Goal: Answer question/provide support: Share knowledge or assist other users

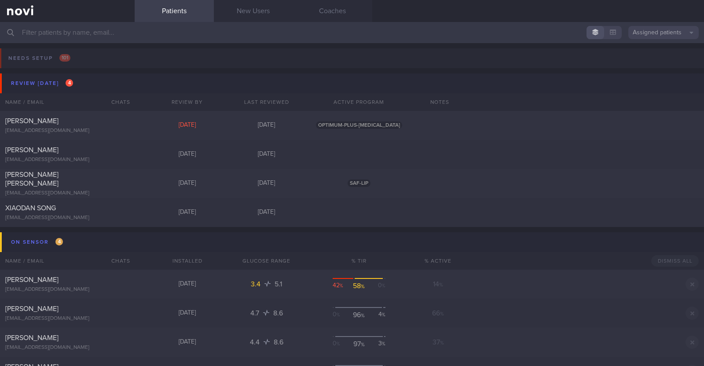
click at [150, 36] on input "text" at bounding box center [352, 32] width 704 height 21
click at [67, 169] on div "Yian Chiew Winny Lim winnylim10@yahoo.com.sg Today 3 days ago SAF-LIP" at bounding box center [352, 183] width 704 height 29
select select "9"
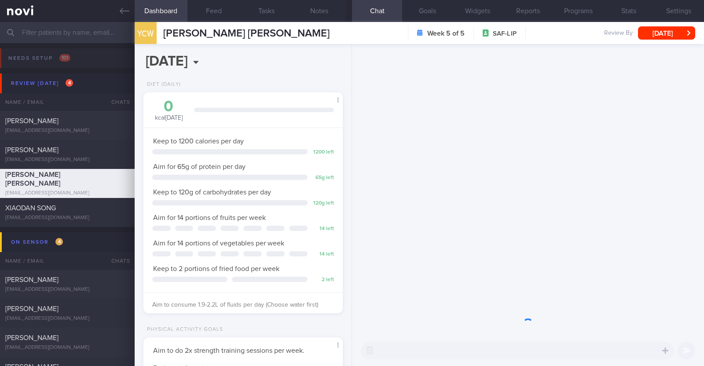
scroll to position [100, 175]
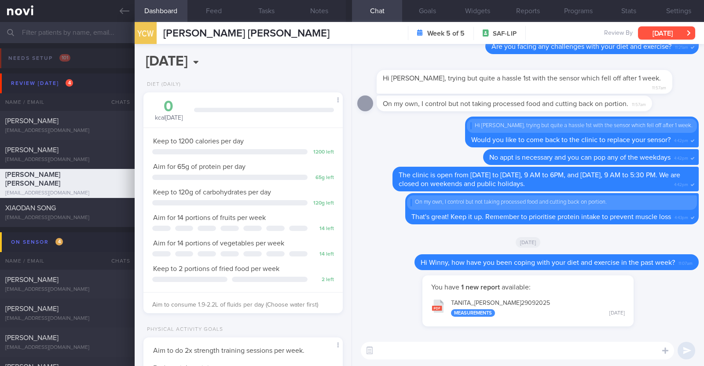
click at [664, 28] on button "[DATE]" at bounding box center [666, 32] width 57 height 13
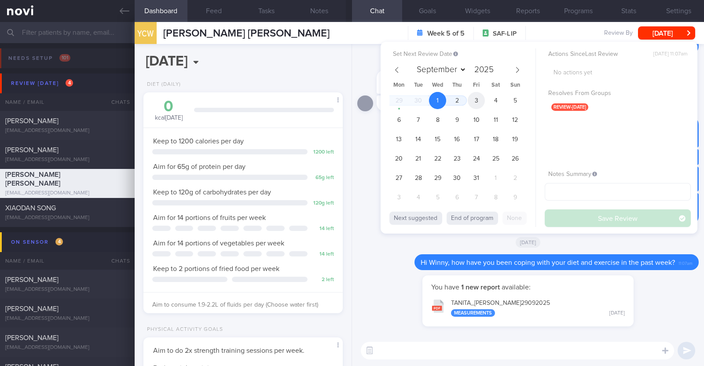
click at [474, 99] on span "3" at bounding box center [476, 100] width 17 height 17
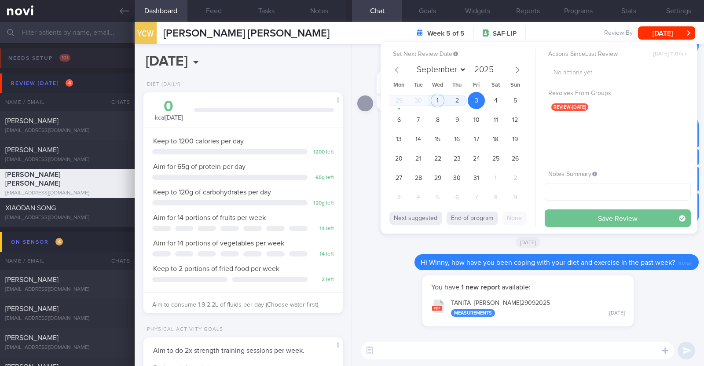
click at [602, 215] on button "Save Review" at bounding box center [618, 218] width 146 height 18
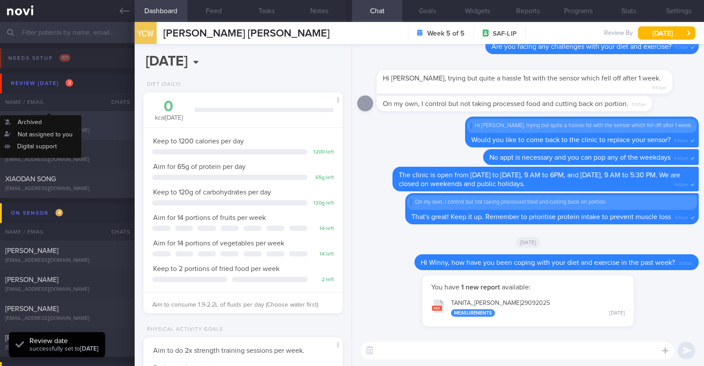
scroll to position [89, 178]
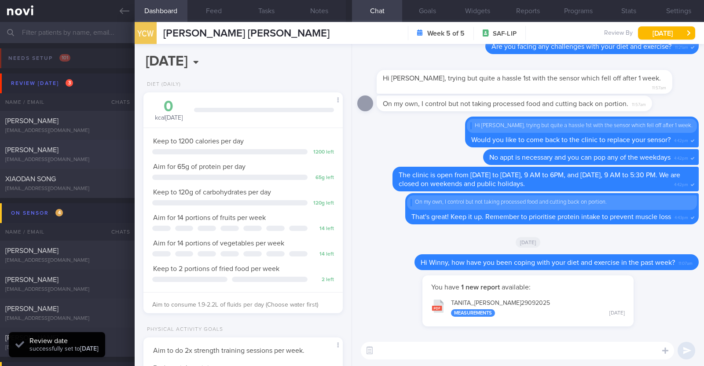
click at [37, 151] on span "Kovind Naidu" at bounding box center [31, 150] width 53 height 7
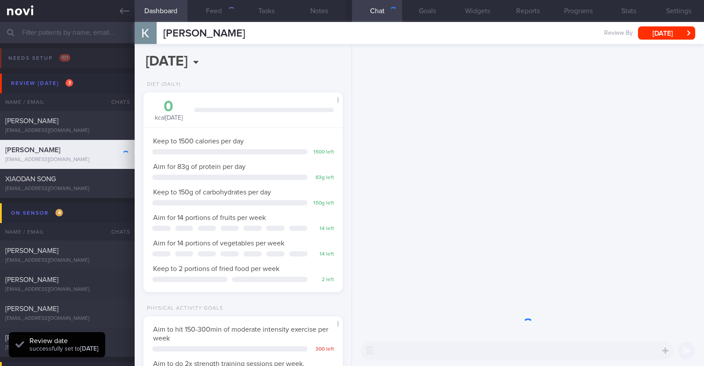
scroll to position [89, 178]
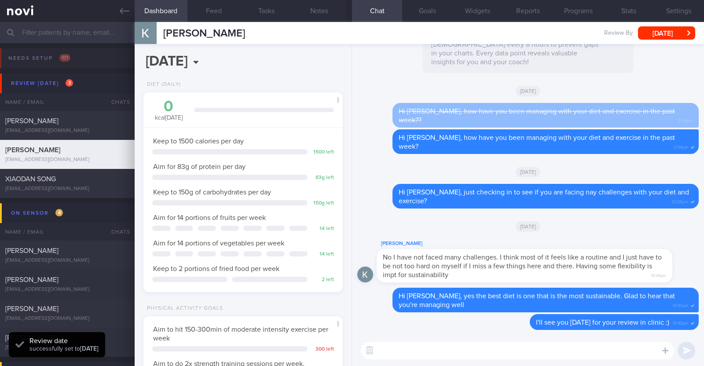
click at [660, 224] on div "Mon, 22 Sep" at bounding box center [527, 226] width 341 height 25
click at [429, 346] on textarea at bounding box center [517, 351] width 313 height 18
paste textarea "Hi [Name], I will be archiving your account shortly. You'll still be able to re…"
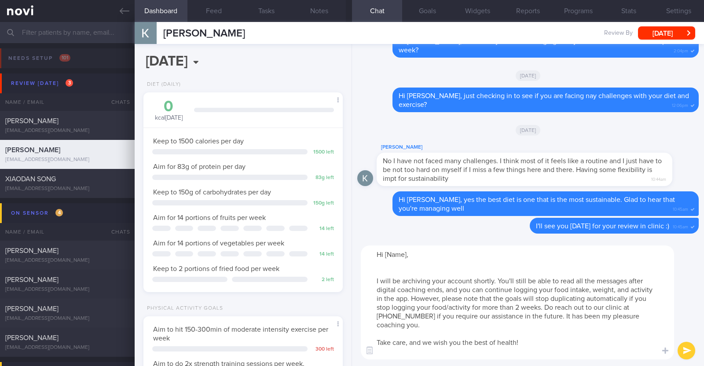
click at [394, 267] on textarea "Hi [Name], I will be archiving your account shortly. You'll still be able to re…" at bounding box center [517, 303] width 313 height 114
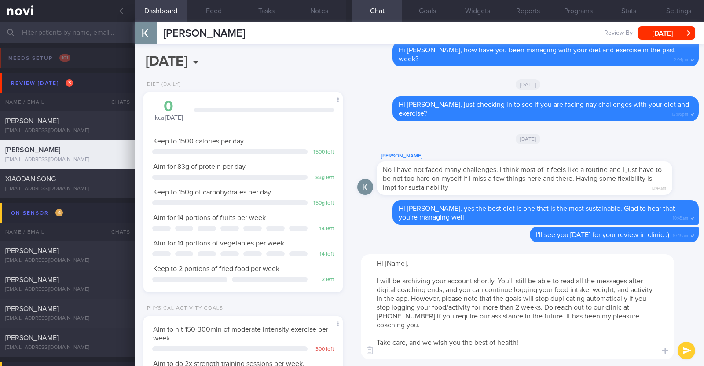
click at [406, 260] on textarea "Hi [Name], I will be archiving your account shortly. You'll still be able to re…" at bounding box center [517, 306] width 313 height 105
type textarea "Hi Kovind, I will be archiving your account shortly. You'll still be able to re…"
click at [686, 352] on button "submit" at bounding box center [687, 351] width 18 height 18
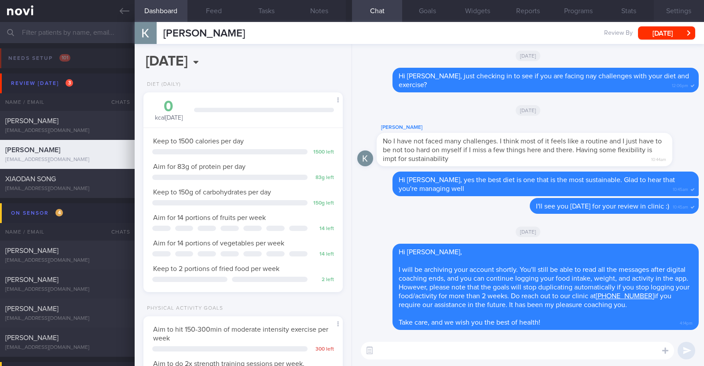
click at [680, 12] on button "Settings" at bounding box center [679, 11] width 50 height 22
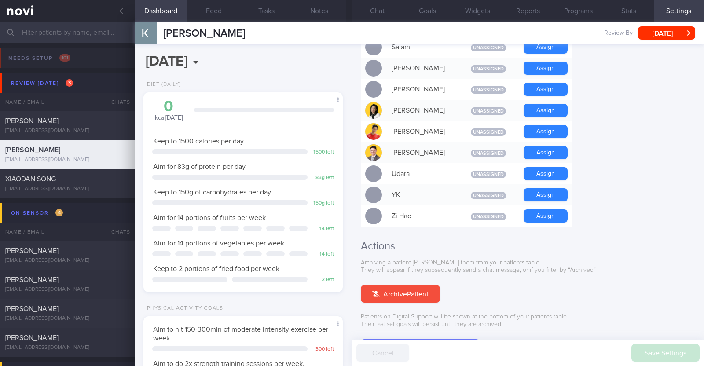
scroll to position [792, 0]
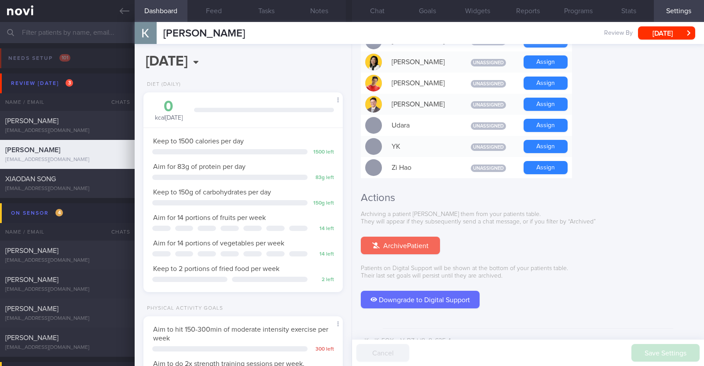
click at [417, 237] on button "Archive Patient" at bounding box center [400, 246] width 79 height 18
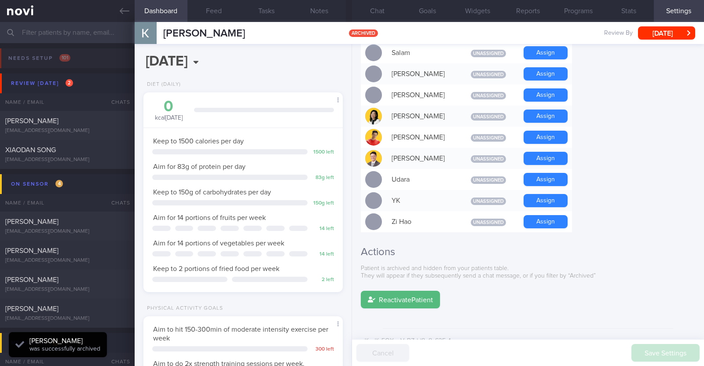
scroll to position [89, 178]
click at [381, 10] on button "Chat 1" at bounding box center [377, 11] width 50 height 22
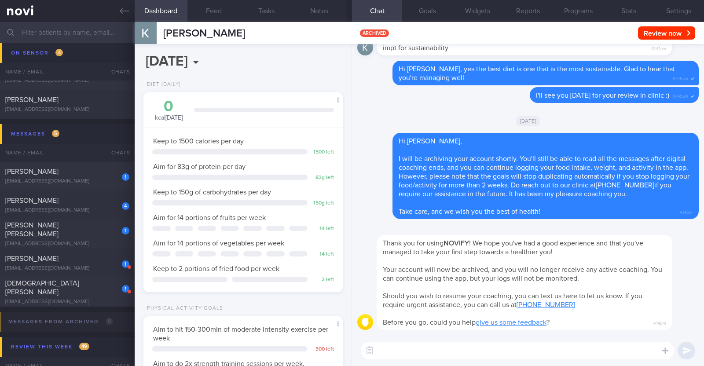
scroll to position [220, 0]
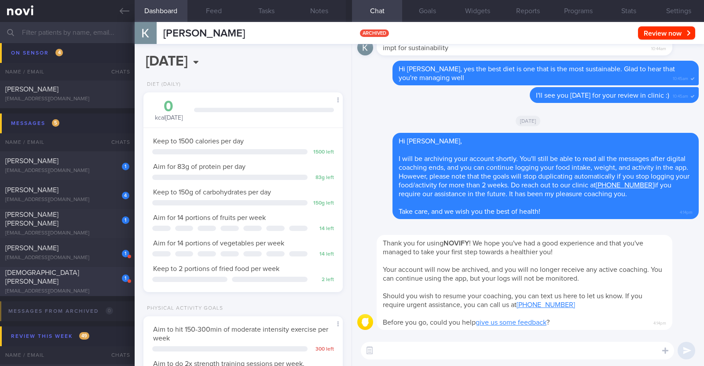
click at [70, 277] on div "Christian John Lo" at bounding box center [66, 277] width 122 height 18
type input "r/v 14/10. Program renew, start date 29 Sep"
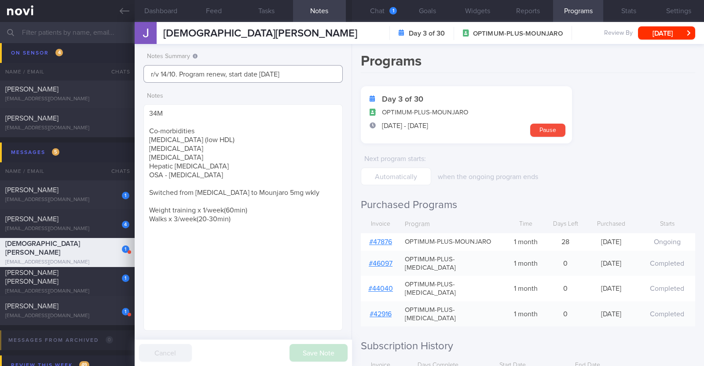
click at [302, 74] on input "r/v 14/10. Program renew, start date 29 Sep" at bounding box center [242, 74] width 199 height 18
drag, startPoint x: 302, startPoint y: 74, endPoint x: 180, endPoint y: 72, distance: 121.9
click at [180, 72] on input "r/v 14/10. Program renew, start date 29 Sep" at bounding box center [242, 74] width 199 height 18
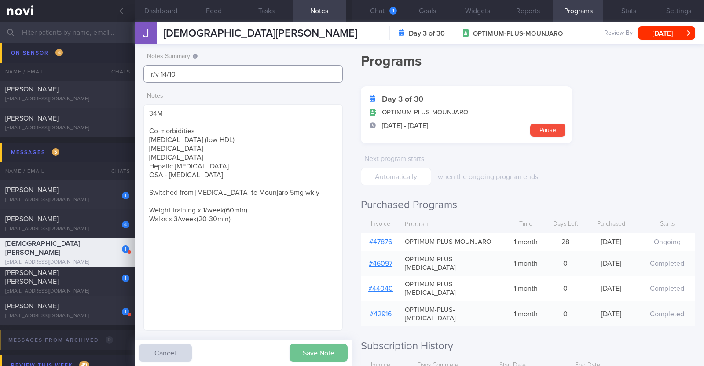
type input "r/v 14/10"
click at [320, 352] on button "Save Note" at bounding box center [319, 353] width 58 height 18
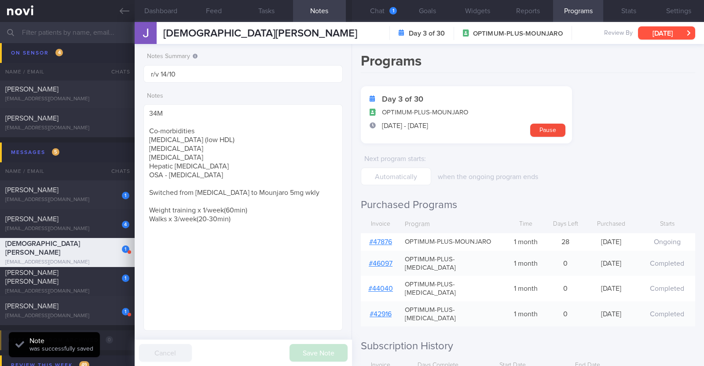
click at [661, 29] on button "Wed, 1 Oct" at bounding box center [666, 32] width 57 height 13
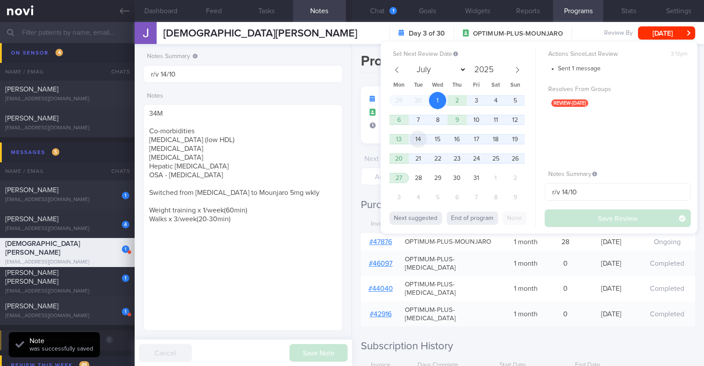
click at [422, 137] on span "14" at bounding box center [418, 139] width 17 height 17
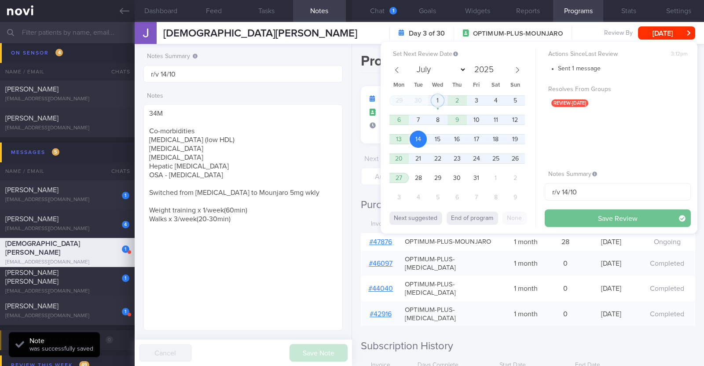
click at [559, 220] on button "Save Review" at bounding box center [618, 218] width 146 height 18
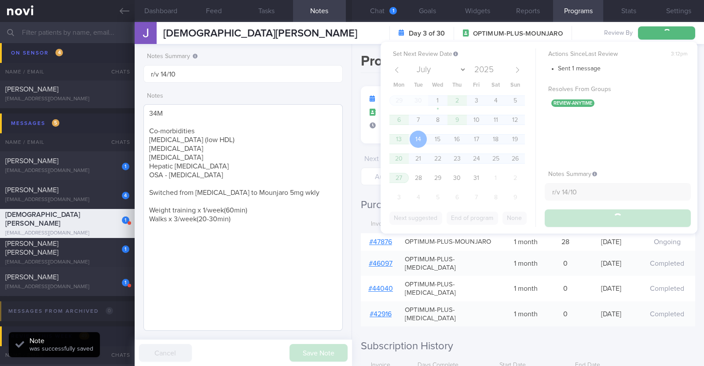
scroll to position [191, 0]
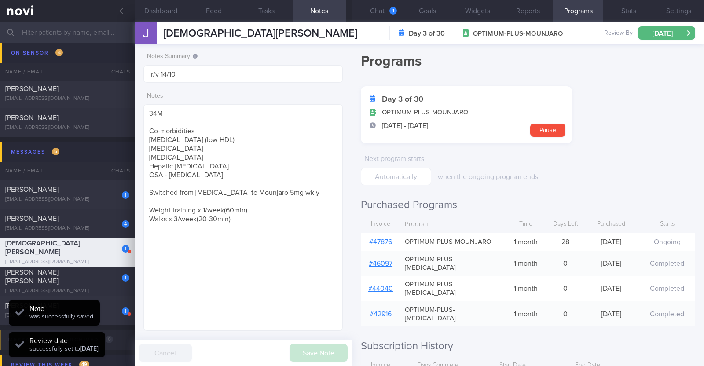
click at [105, 318] on div "Note was successfully saved Review date successfully set to Tue, 14 Oct 2025" at bounding box center [57, 333] width 96 height 66
click at [117, 318] on div "aidahmj@gmail.com" at bounding box center [67, 315] width 124 height 7
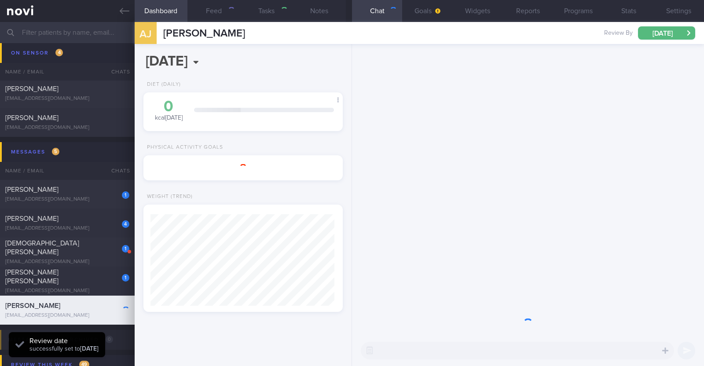
type input "R/v 8/10"
type textarea "52F Comorbidities: Borderline high LDL Fatty liver Right Stage 1 breast cancer …"
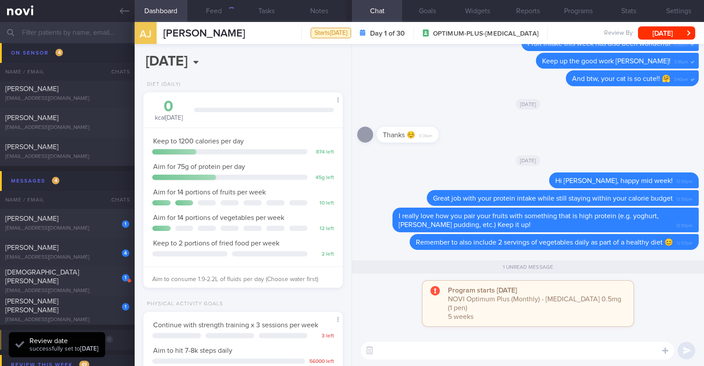
scroll to position [100, 175]
click at [320, 14] on button "Notes" at bounding box center [319, 11] width 53 height 22
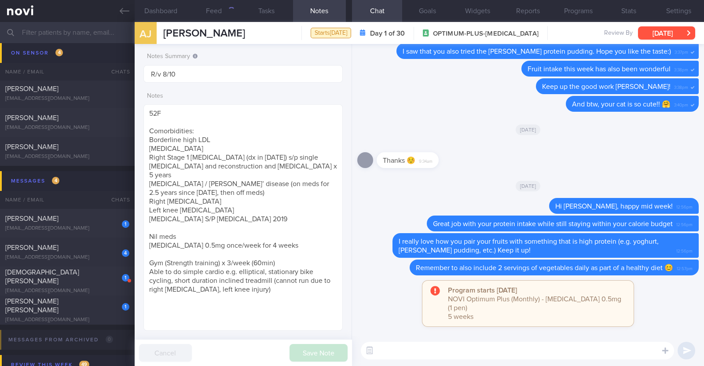
click at [667, 29] on button "Wed, 1 Oct" at bounding box center [666, 32] width 57 height 13
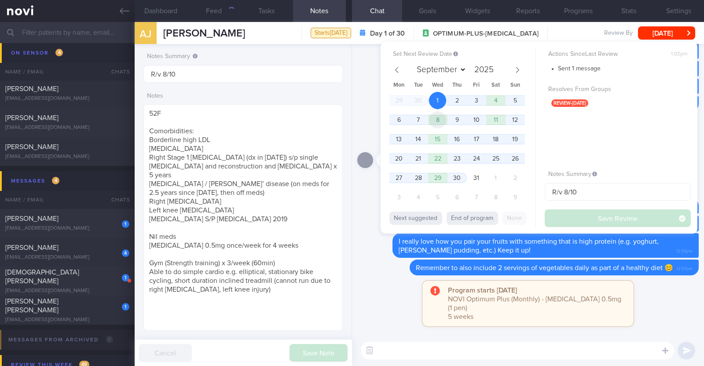
click at [437, 119] on span "8" at bounding box center [437, 119] width 17 height 17
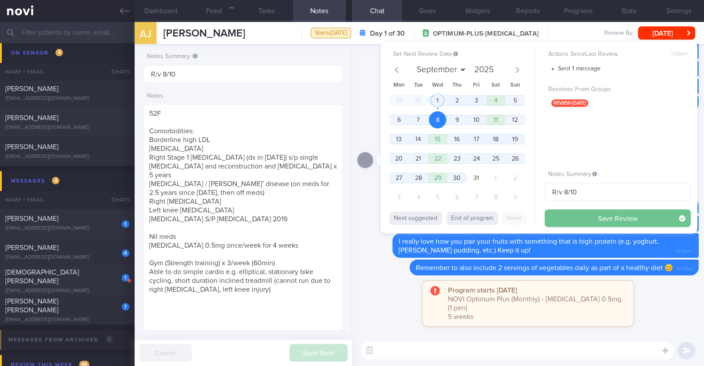
click at [574, 220] on button "Save Review" at bounding box center [618, 218] width 146 height 18
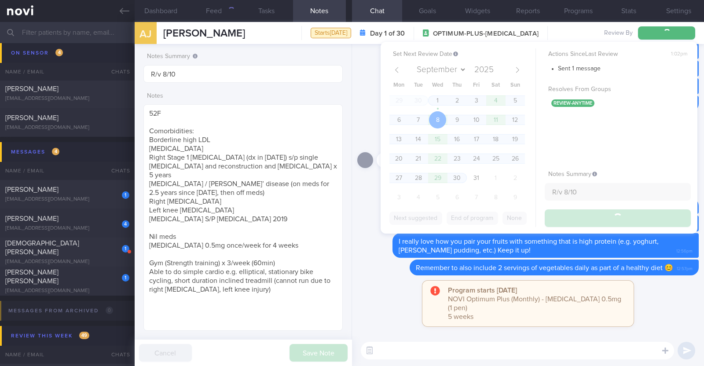
scroll to position [162, 0]
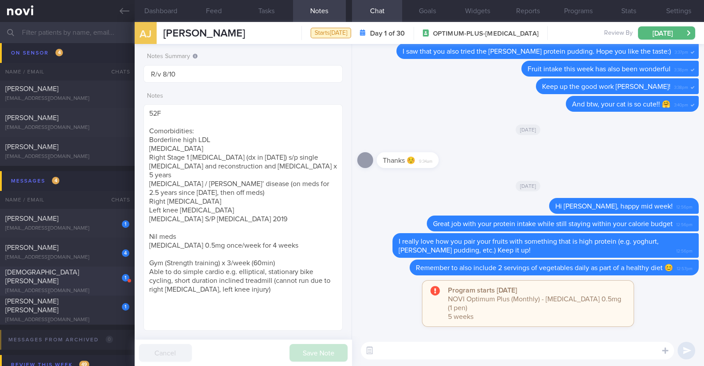
click at [79, 290] on div "1 Christian John Lo cjohnmlo@gmail.com Today OPTIMUM-PLUS-MOUNJARO r/v 14/10" at bounding box center [352, 281] width 704 height 29
type input "r/v 14/10"
type textarea "34M Co-morbidities Dyslipidemia (low HDL) Gout Cholelithiasis Hepatic steatosis…"
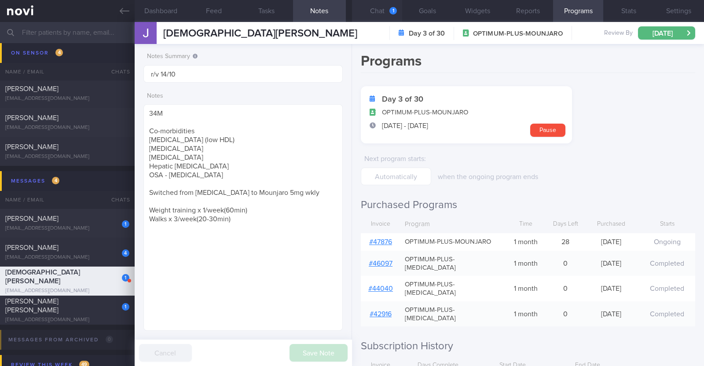
click at [386, 11] on button "Chat 1" at bounding box center [377, 11] width 50 height 22
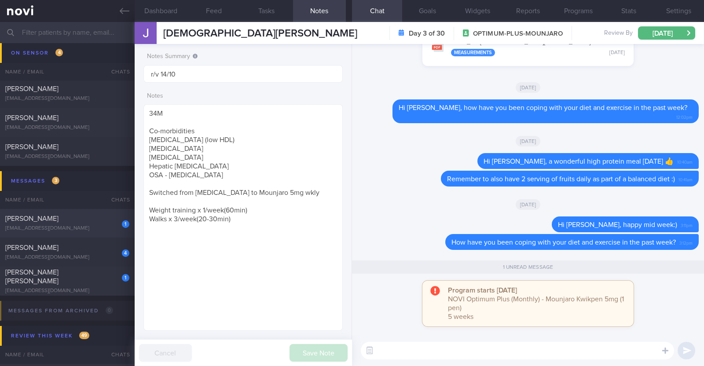
click at [92, 225] on div "agamemnonbalt@gmail.com" at bounding box center [67, 228] width 124 height 7
type input "R/v 14/10"
type textarea "43M Wife works in pharmaceutical company, brings in Mounjaro to Singapore Comor…"
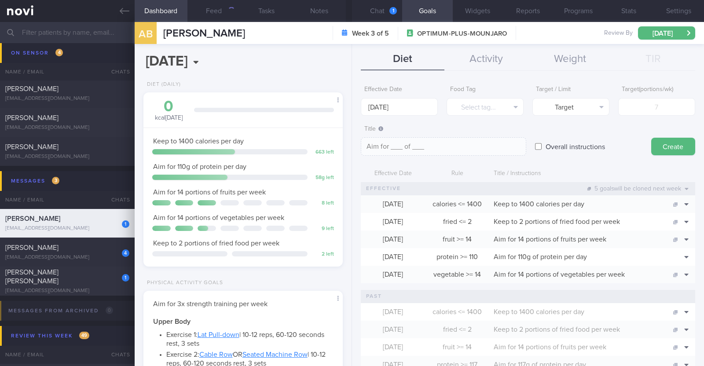
scroll to position [100, 175]
click at [375, 15] on button "Chat 1" at bounding box center [377, 11] width 50 height 22
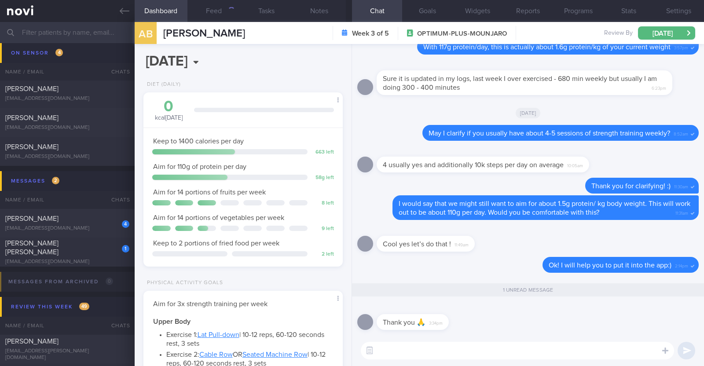
click at [404, 354] on textarea at bounding box center [517, 351] width 313 height 18
type textarea "Most welcome!"
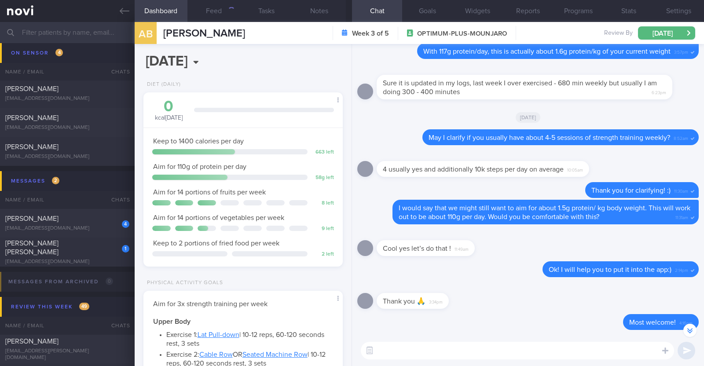
scroll to position [-21, 0]
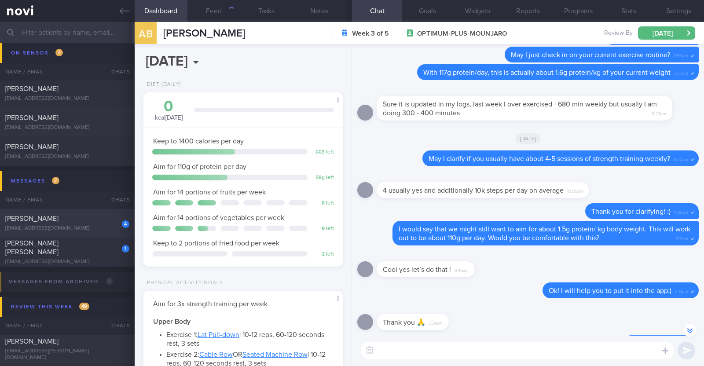
click at [73, 225] on div "lijun_wan87@hotmail.com" at bounding box center [67, 228] width 124 height 7
type textarea "37F Comorbidities: PCOS April 2025: Cervical spine C5 disc fissure tear, unable…"
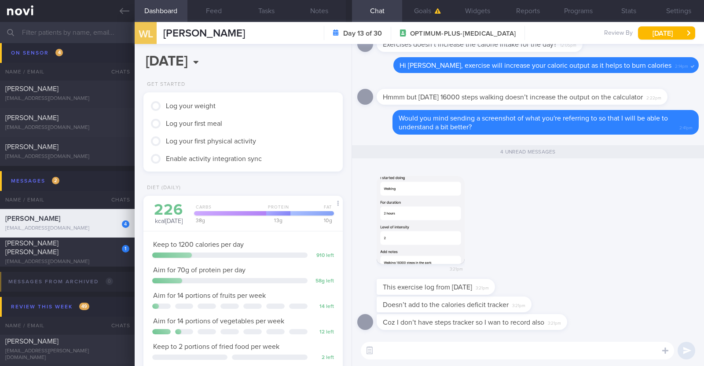
scroll to position [100, 175]
click at [433, 223] on button "button" at bounding box center [421, 220] width 88 height 88
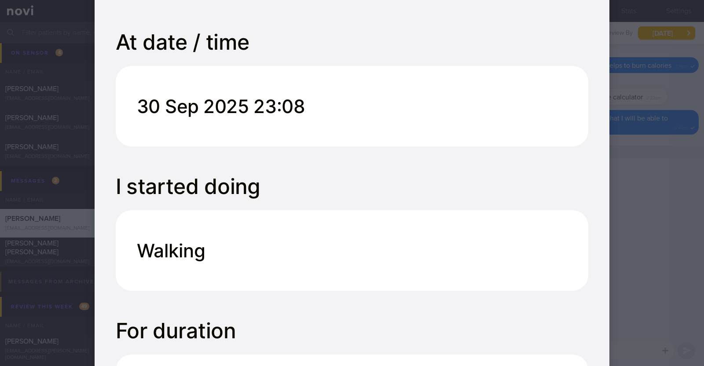
scroll to position [0, 0]
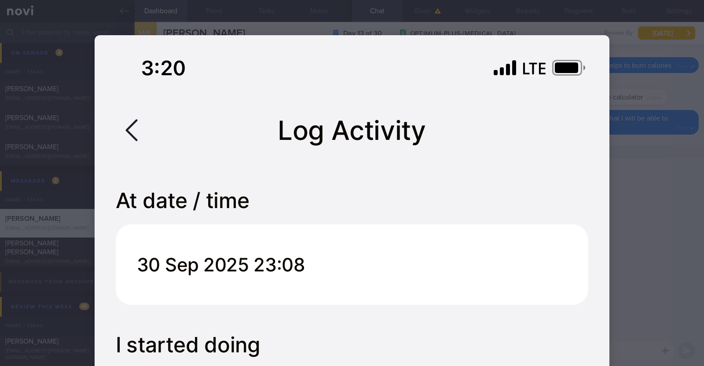
click at [652, 168] on div at bounding box center [352, 183] width 704 height 366
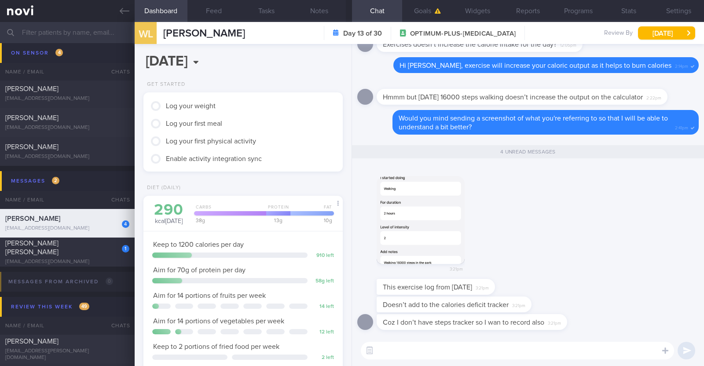
click at [503, 343] on textarea at bounding box center [517, 351] width 313 height 18
type textarea "H"
type textarea "Thank you for sending over the screenshot"
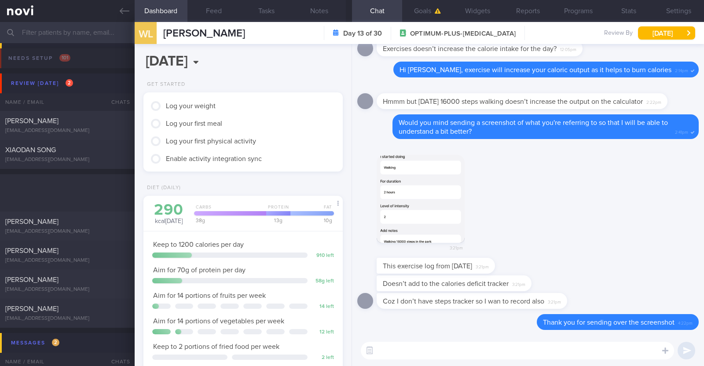
select select "9"
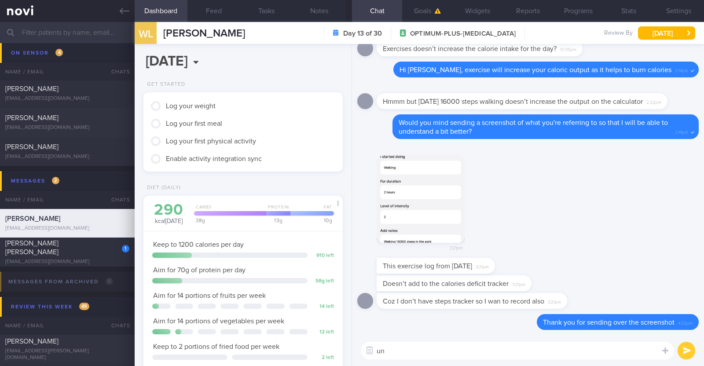
type textarea "u"
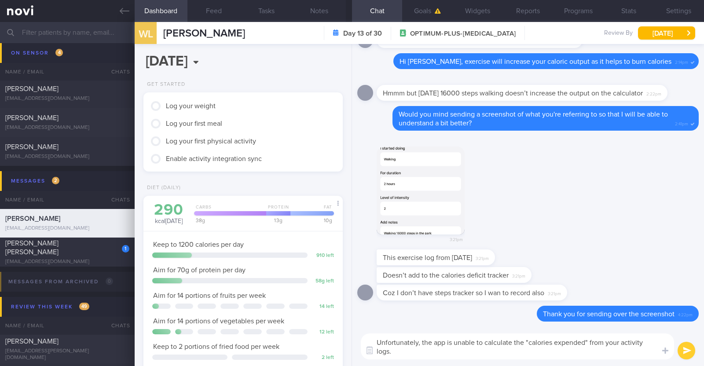
scroll to position [0, 0]
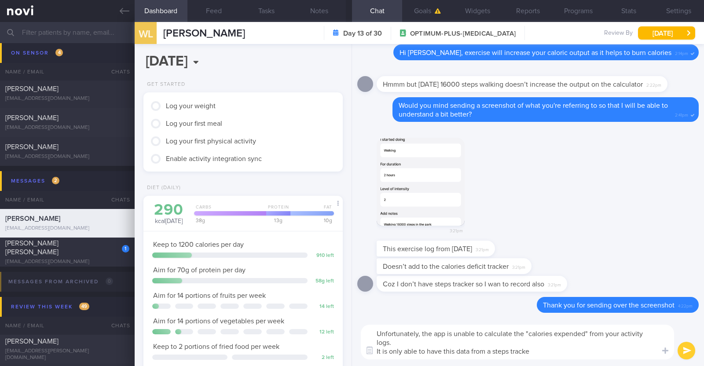
type textarea "Unfortunately, the app is unable to calculate the "calories expended" from your…"
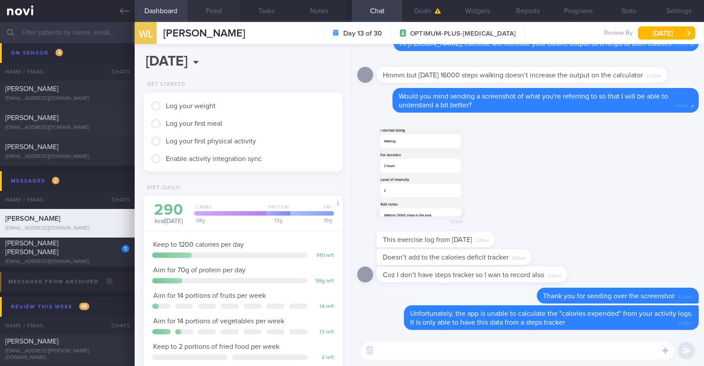
click at [199, 4] on button "Feed" at bounding box center [213, 11] width 53 height 22
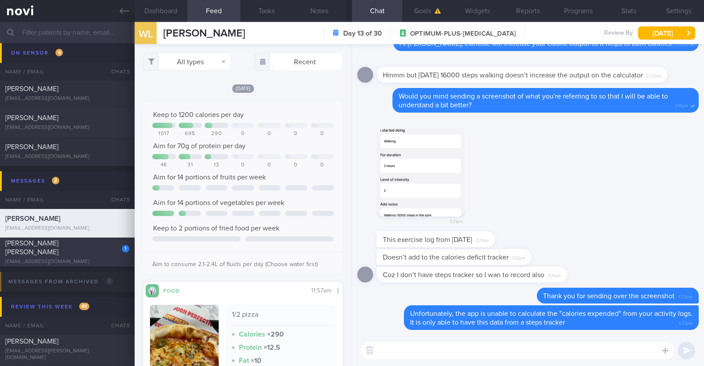
click at [87, 252] on div "1 Joseph dela Serna josephdelaserna@yahoo.com" at bounding box center [67, 252] width 135 height 26
type input "R/v 14/10"
type textarea "44M Comorbidities: T2DM - not on medications f/up GP White Coat (Telemed) HTN H…"
checkbox input "false"
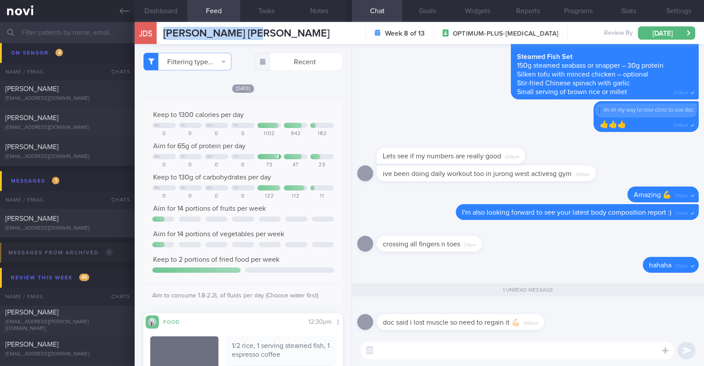
drag, startPoint x: 262, startPoint y: 33, endPoint x: 158, endPoint y: 36, distance: 103.4
click at [158, 36] on div "JdS Joseph dela Serna Joseph dela Serna josephdelaserna@yahoo.com Week 8 of 13 …" at bounding box center [419, 33] width 569 height 22
copy div "Joseph dela Serna"
click at [475, 359] on textarea at bounding box center [517, 351] width 313 height 18
type textarea "Y"
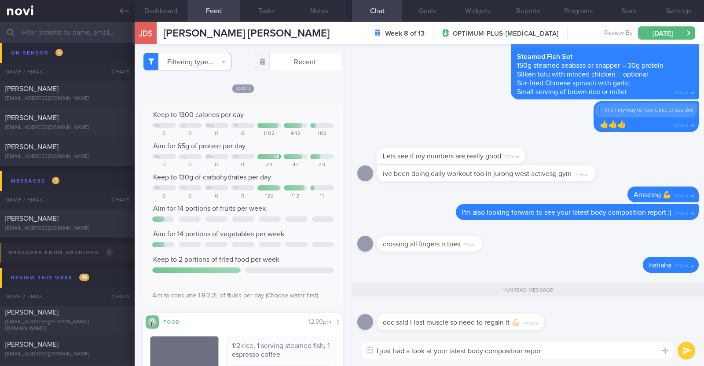
type textarea "I just had a look at your latest body composition report"
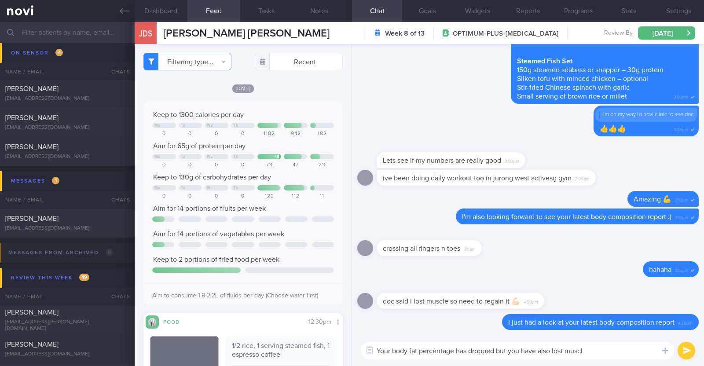
type textarea "Your body fat percentage has dropped but you have also lost muscle"
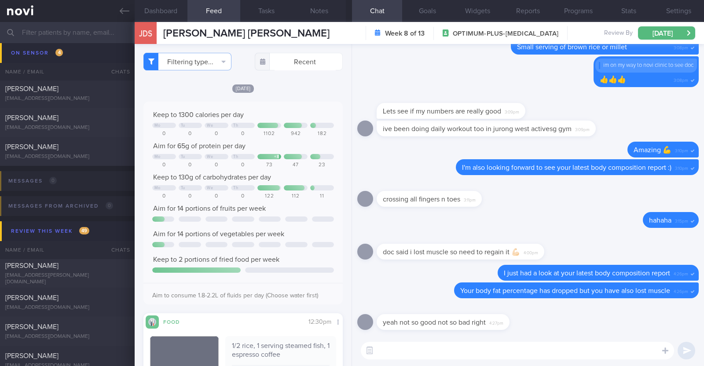
click at [462, 353] on textarea at bounding box center [517, 351] width 313 height 18
type textarea "would you be comfortable with increasing your protein target further?"
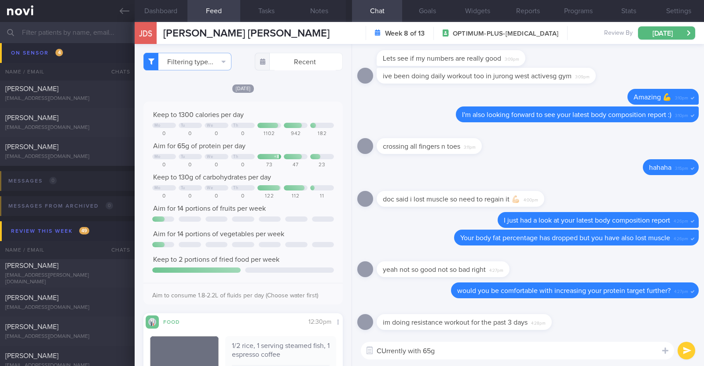
click at [385, 351] on textarea "CUrrently with 65g" at bounding box center [517, 351] width 313 height 18
click at [455, 349] on textarea "Currently with 65g" at bounding box center [517, 351] width 313 height 18
type textarea "Currently with 65g, that's about 1.2g/kg ideal weight for you"
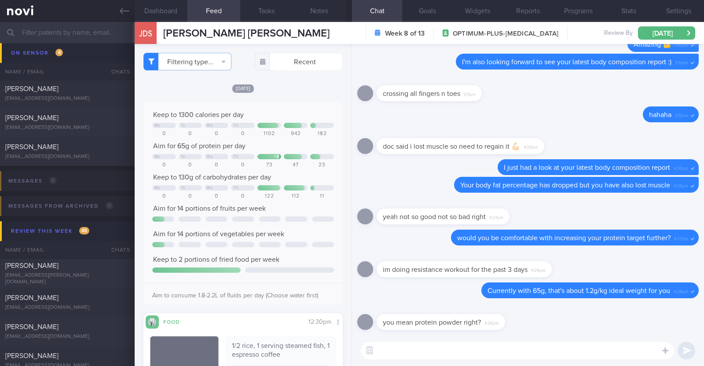
click at [455, 349] on textarea at bounding box center [517, 351] width 313 height 18
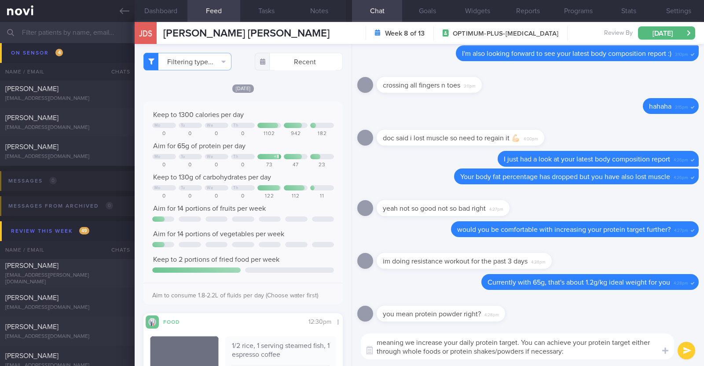
type textarea "meaning we increase your daily protein target. You can achieve your protein tar…"
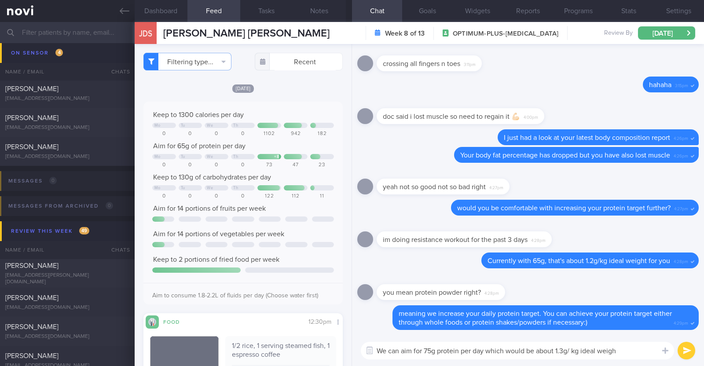
type textarea "We can aim for 75g protein per day which would be about 1.3g/ kg ideal weight"
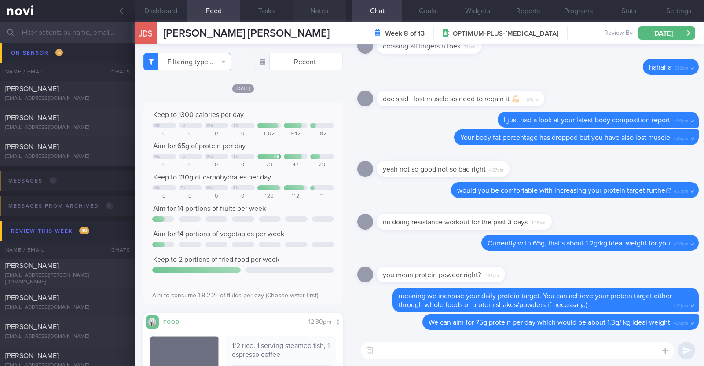
click at [327, 14] on button "Notes" at bounding box center [319, 11] width 53 height 22
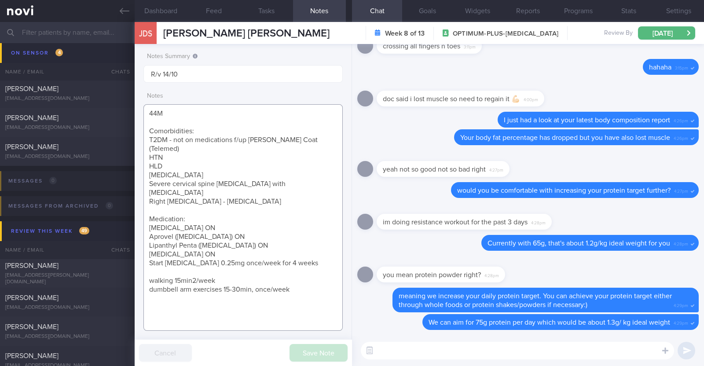
click at [311, 274] on textarea "44M Comorbidities: T2DM - not on medications f/up GP White Coat (Telemed) HTN H…" at bounding box center [242, 217] width 199 height 227
type textarea "44M Comorbidities: T2DM - not on medications f/up GP White Coat (Telemed) HTN H…"
click at [397, 348] on textarea at bounding box center [517, 351] width 313 height 18
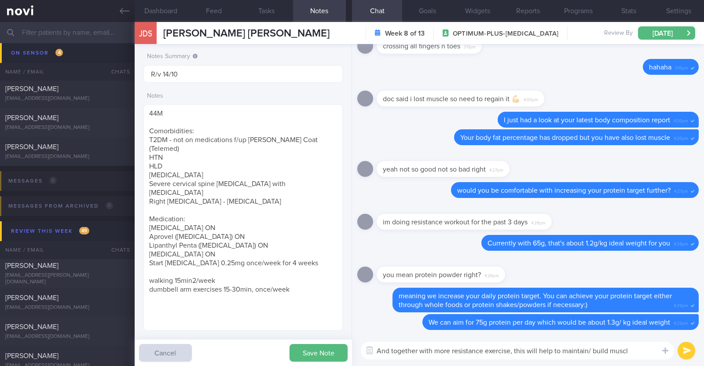
type textarea "And together with more resistance exercise, this will help to maintain/ build m…"
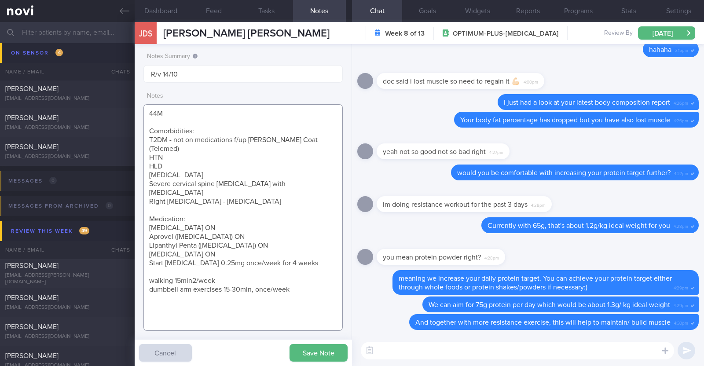
click at [304, 272] on textarea "44M Comorbidities: T2DM - not on medications f/up GP White Coat (Telemed) HTN H…" at bounding box center [242, 217] width 199 height 227
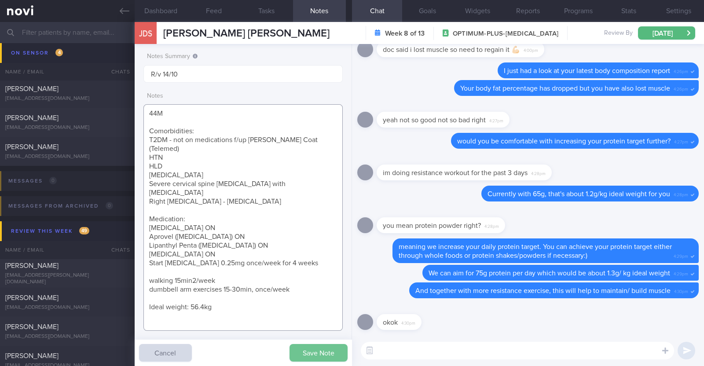
type textarea "44M Comorbidities: T2DM - not on medications f/up GP White Coat (Telemed) HTN H…"
click at [308, 353] on button "Save Note" at bounding box center [319, 353] width 58 height 18
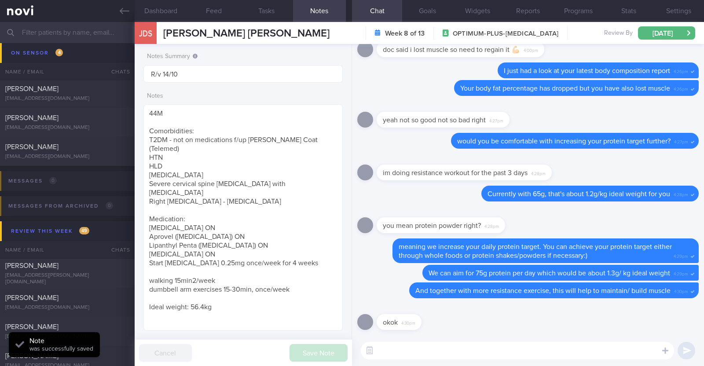
click at [398, 346] on textarea at bounding box center [517, 351] width 313 height 18
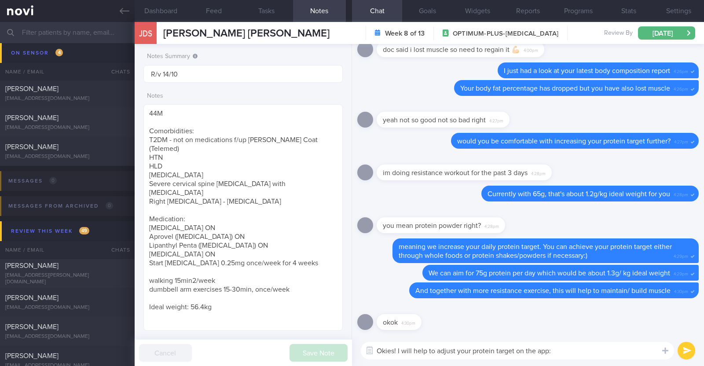
type textarea "Okies! I will help to adjust your protein target on the app:)"
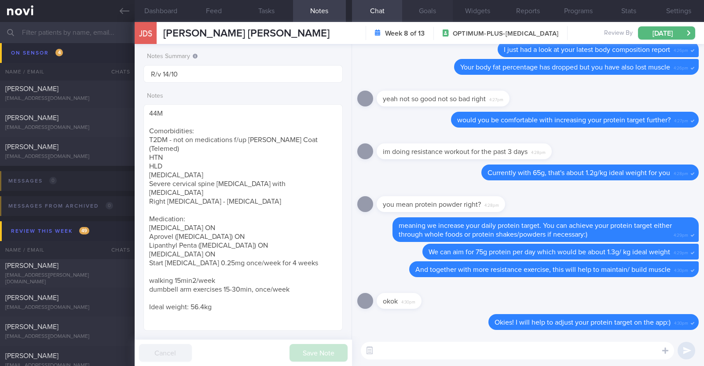
click at [430, 4] on button "Goals" at bounding box center [427, 11] width 50 height 22
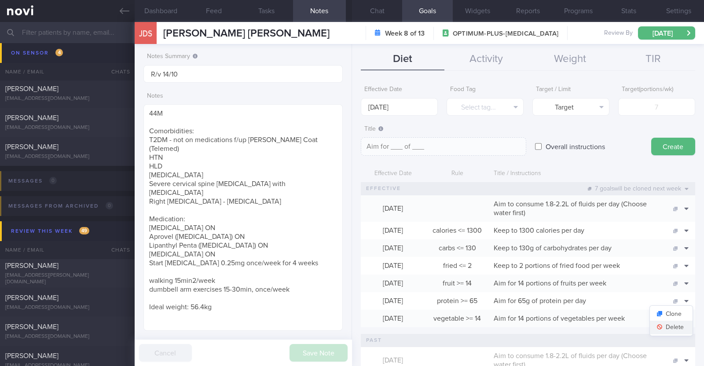
click at [673, 327] on button "Delete" at bounding box center [671, 327] width 43 height 13
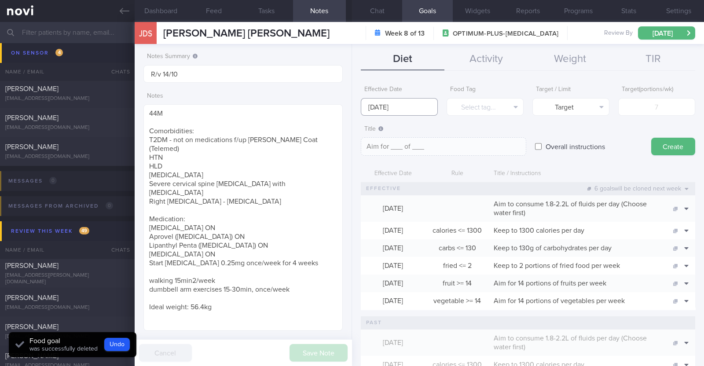
click at [389, 100] on input "6 Oct 2025" at bounding box center [399, 107] width 77 height 18
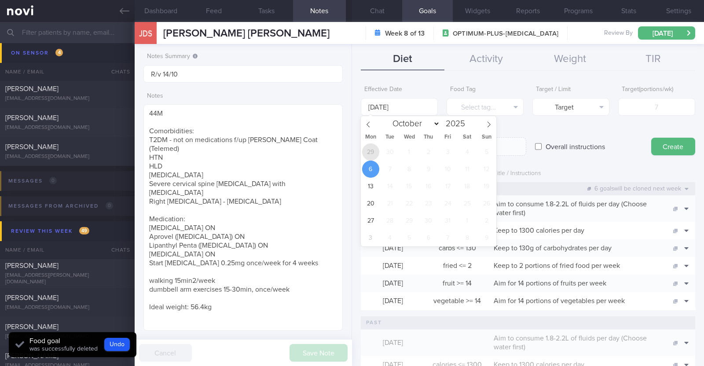
click at [373, 148] on span "29" at bounding box center [370, 151] width 17 height 17
type input "29 Sep 2025"
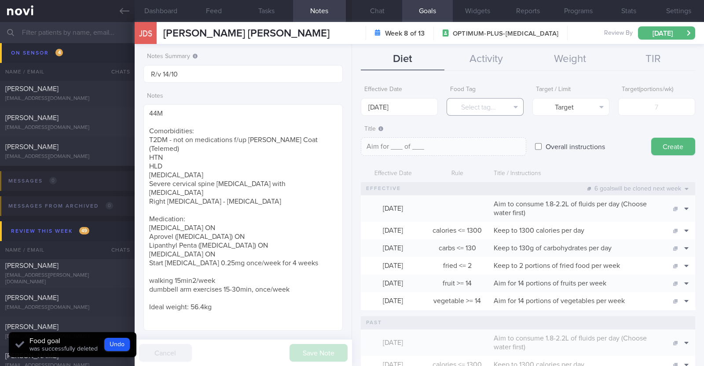
click at [460, 109] on button "Select tag..." at bounding box center [485, 107] width 77 height 18
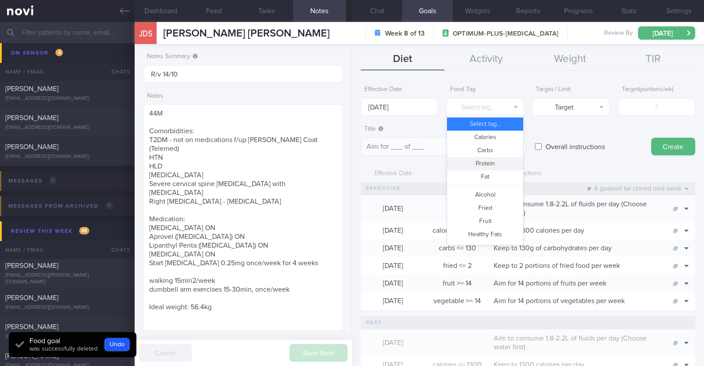
click at [475, 162] on button "Protein" at bounding box center [485, 163] width 76 height 13
type textarea "Aim for __g of protein per day"
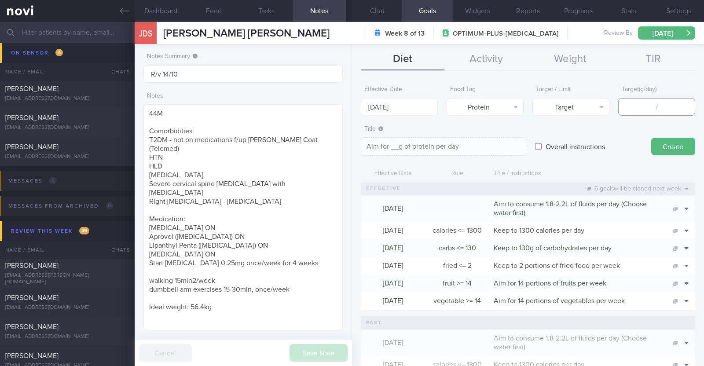
click at [649, 103] on input "number" at bounding box center [656, 107] width 77 height 18
type input "7"
type textarea "Aim for 7g of protein per day"
type input "75"
type textarea "Aim for 75g of protein per day"
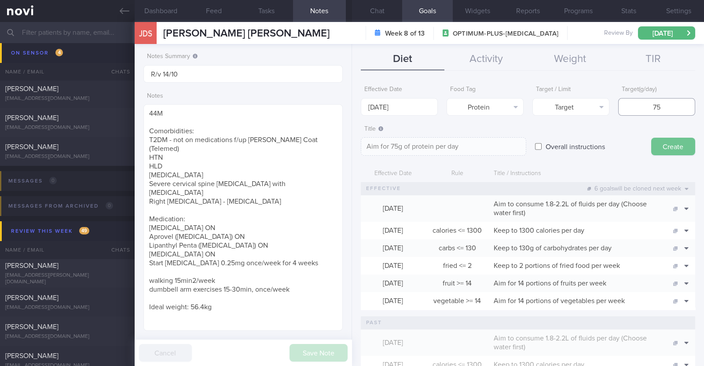
type input "75"
click at [663, 143] on button "Create" at bounding box center [673, 147] width 44 height 18
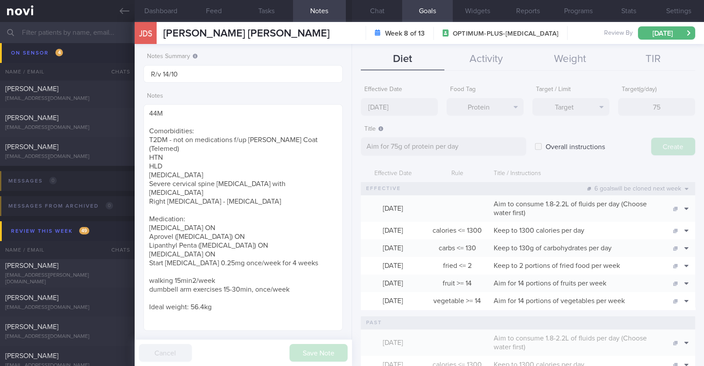
type input "6 Oct 2025"
type textarea "Aim for ___ of ___"
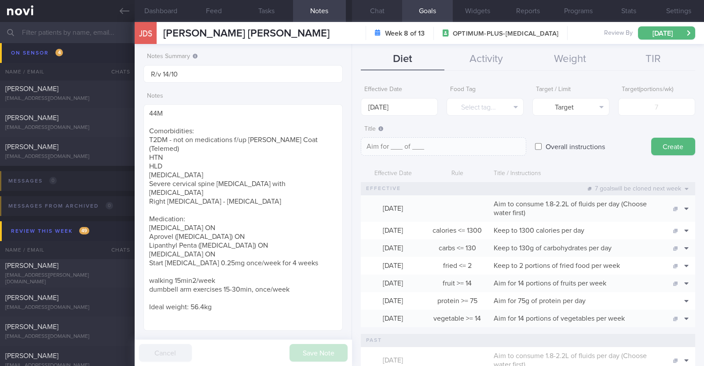
click at [386, 12] on button "Chat" at bounding box center [377, 11] width 50 height 22
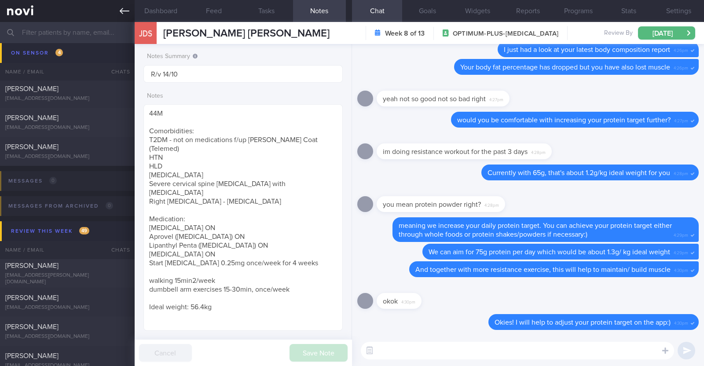
click at [116, 12] on link at bounding box center [67, 11] width 135 height 22
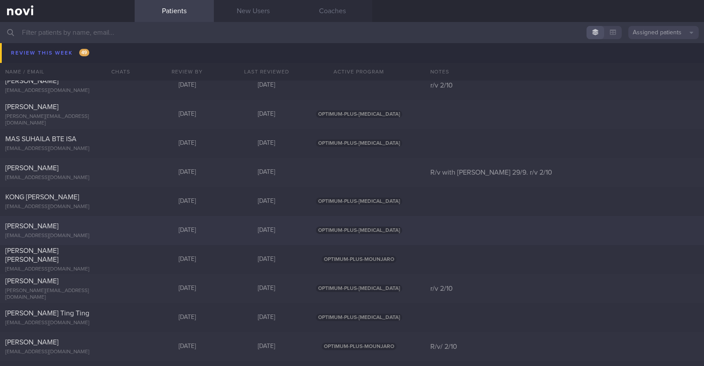
scroll to position [327, 0]
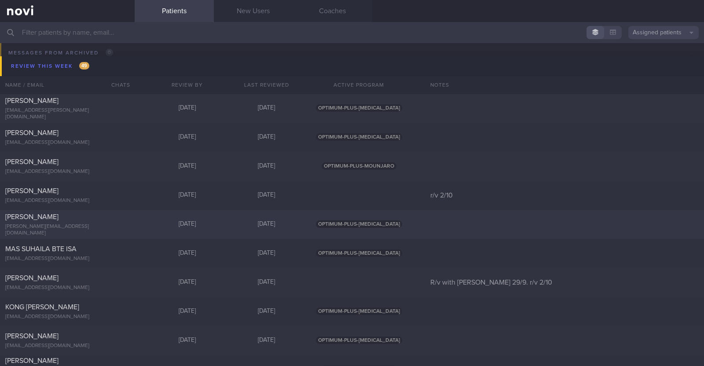
click at [75, 215] on div "DHAKAL BHATTARAI SHIRISHMA" at bounding box center [66, 217] width 122 height 9
select select "9"
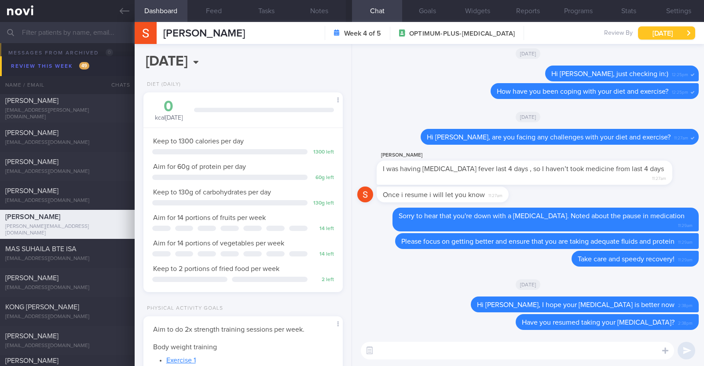
click at [660, 33] on button "Thu, 2 Oct" at bounding box center [666, 32] width 57 height 13
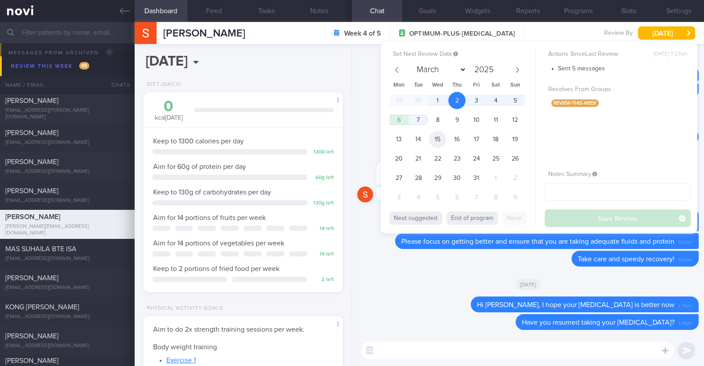
click at [438, 138] on span "15" at bounding box center [437, 139] width 17 height 17
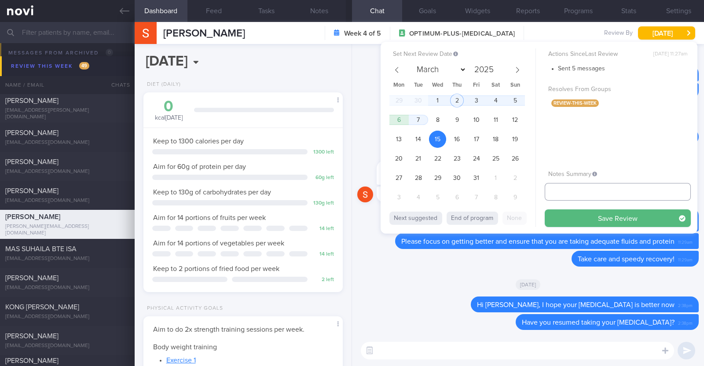
click at [568, 191] on input "text" at bounding box center [618, 192] width 146 height 18
type input "r/v 15/10"
click at [594, 216] on button "Save Review" at bounding box center [618, 218] width 146 height 18
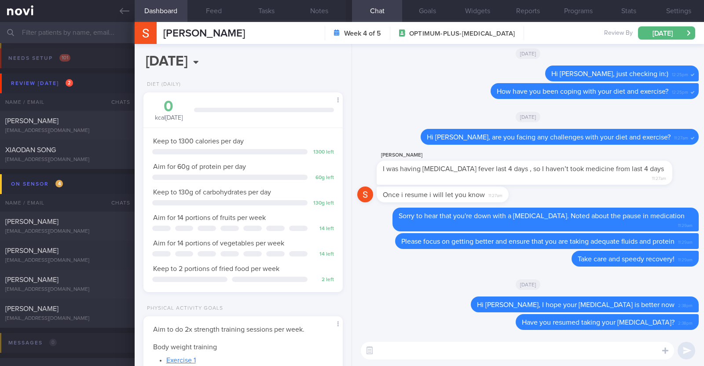
select select "9"
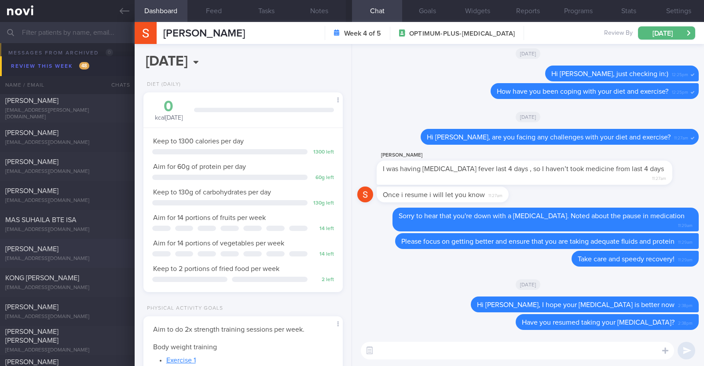
click at [96, 253] on div "[PERSON_NAME]" at bounding box center [66, 249] width 122 height 9
type input "R/v with [PERSON_NAME] 29/9. r/v 2/10"
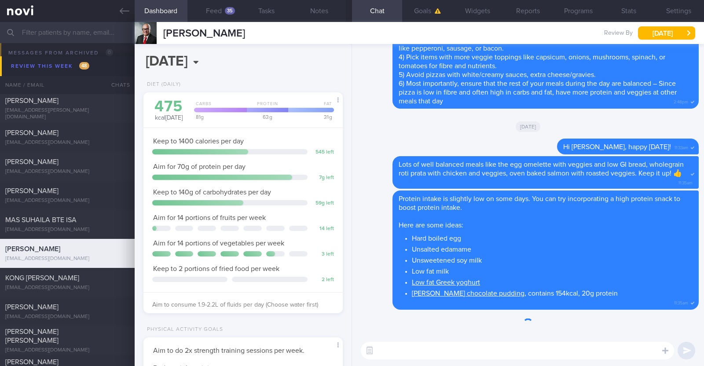
scroll to position [100, 175]
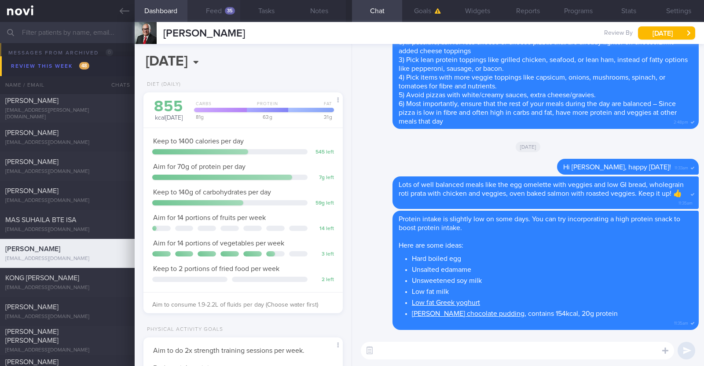
click at [229, 11] on div "35" at bounding box center [230, 10] width 10 height 7
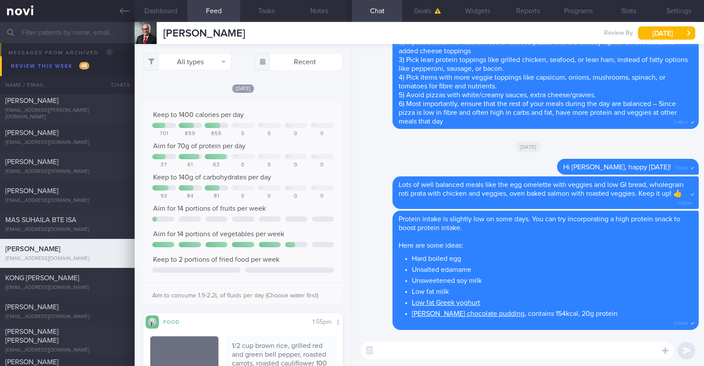
click at [307, 91] on div "[DATE]" at bounding box center [242, 88] width 199 height 9
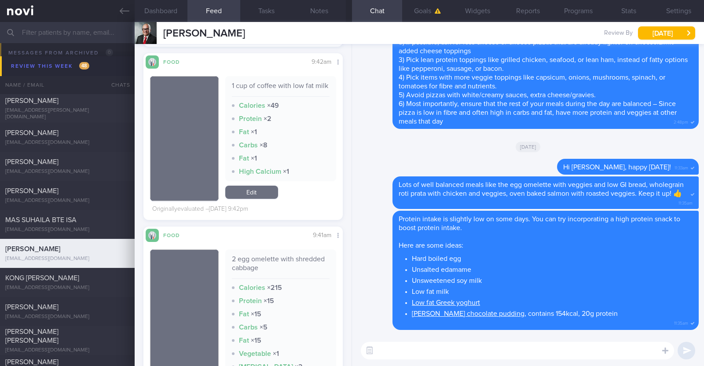
scroll to position [4242, 0]
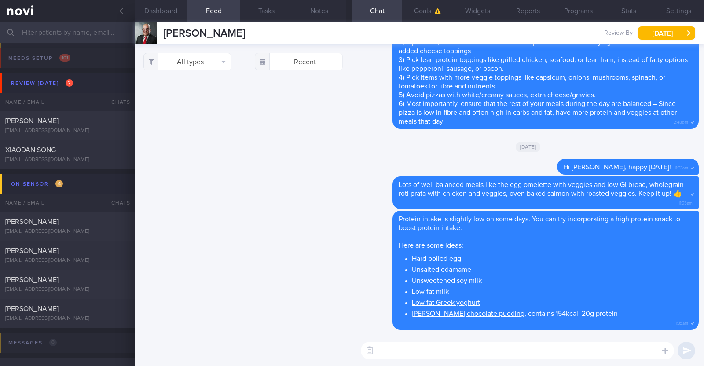
select select "9"
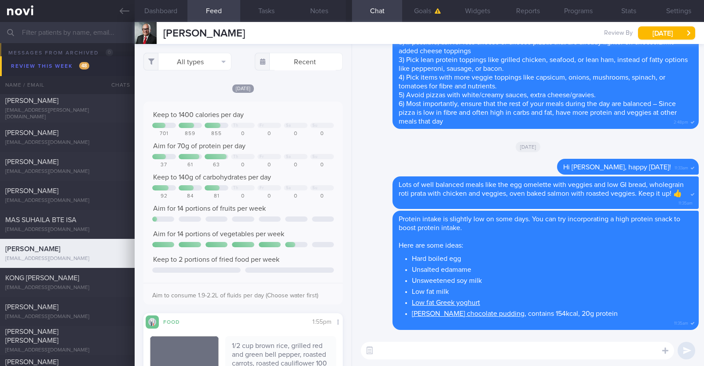
click at [414, 357] on textarea at bounding box center [517, 351] width 313 height 18
type textarea "Hi [PERSON_NAME], happy mid week!"
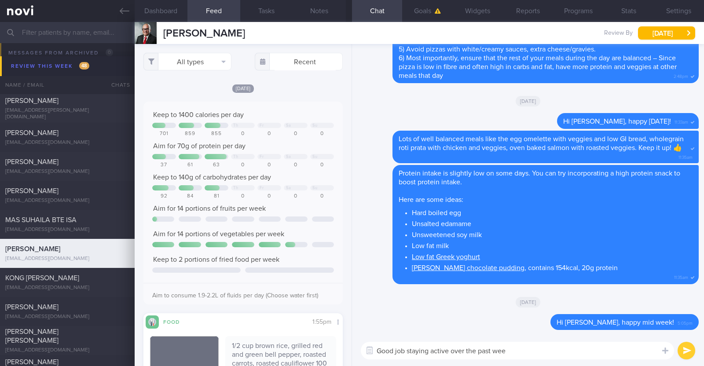
type textarea "Good job staying active over the past week"
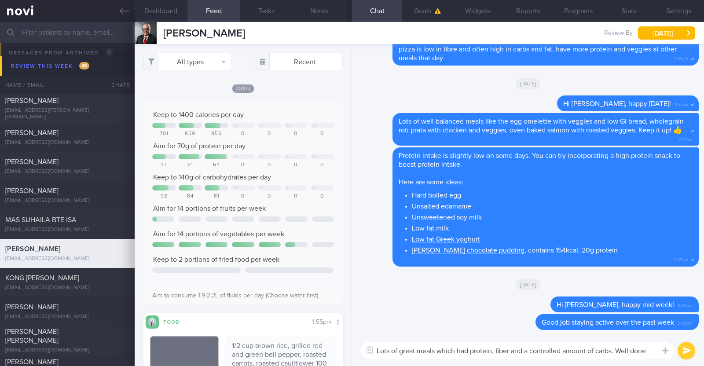
type textarea "Lots of great meals which had protein, fiber and a controlled amount of carbs. …"
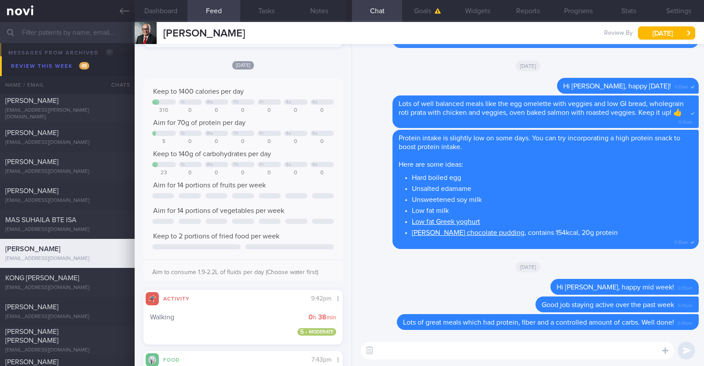
scroll to position [3850, 0]
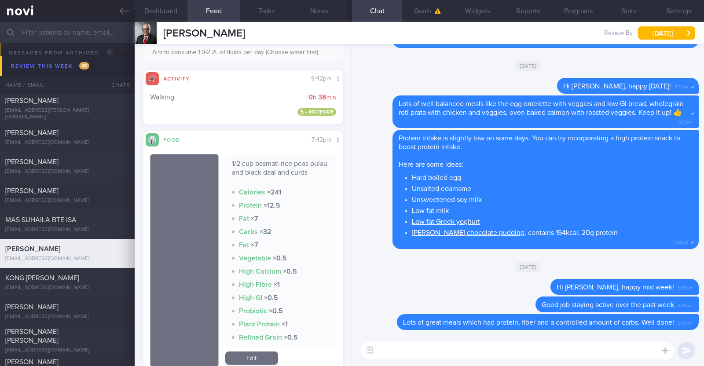
click at [260, 362] on link "Edit" at bounding box center [251, 358] width 53 height 13
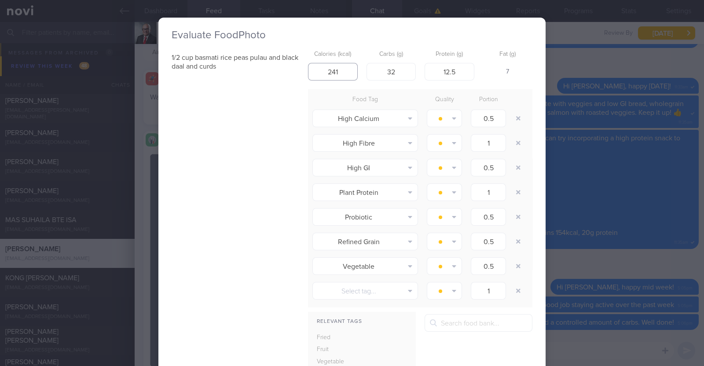
click at [337, 67] on input "241" at bounding box center [333, 72] width 50 height 18
type input "241"
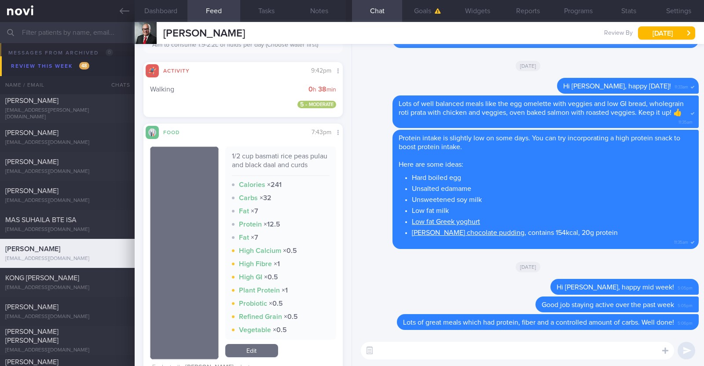
scroll to position [3575, 0]
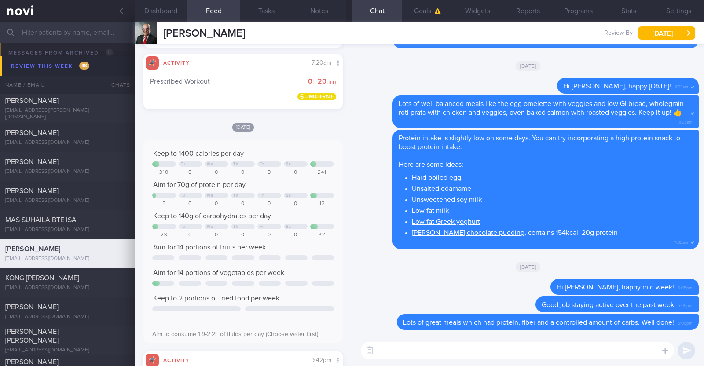
click at [422, 351] on textarea at bounding box center [517, 351] width 313 height 18
type textarea "Protein intake is still under your target of 70g on some days"
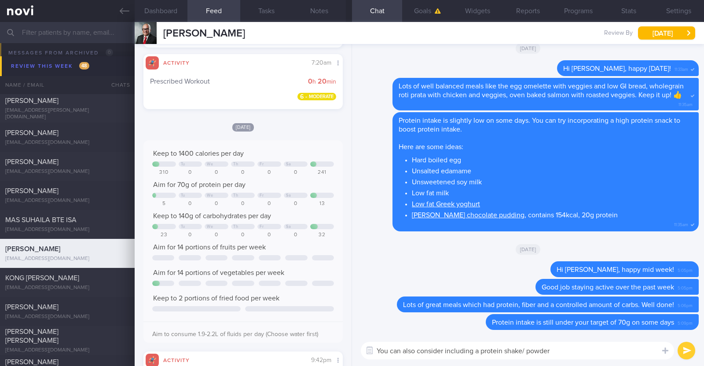
click at [576, 352] on textarea "You can also consider including a protein shake/ powder" at bounding box center [517, 351] width 313 height 18
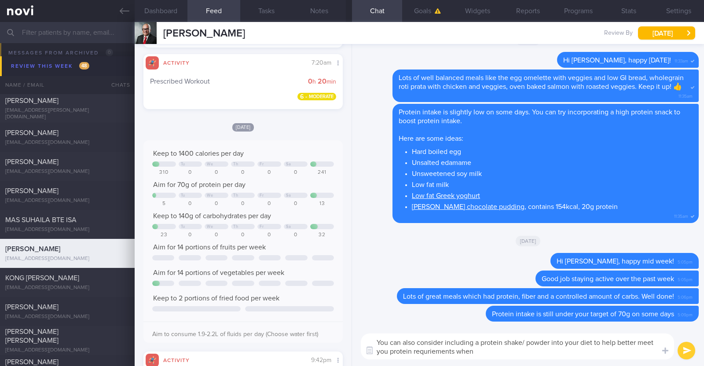
drag, startPoint x: 594, startPoint y: 344, endPoint x: 603, endPoint y: 350, distance: 10.4
click at [603, 350] on textarea "You can also consider including a protein shake/ powder into your diet to help …" at bounding box center [517, 347] width 313 height 26
type textarea "You can also consider including a protein shake/ powder into your diet for days…"
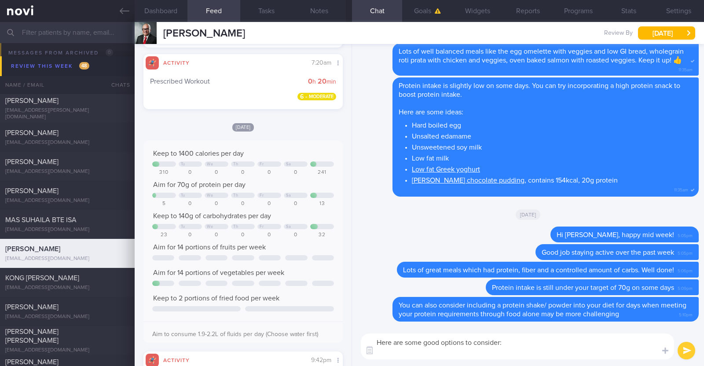
paste textarea "*Liquid shakes* [Ensure max protein](https://www.fairprice.com.sg/product/a-max…"
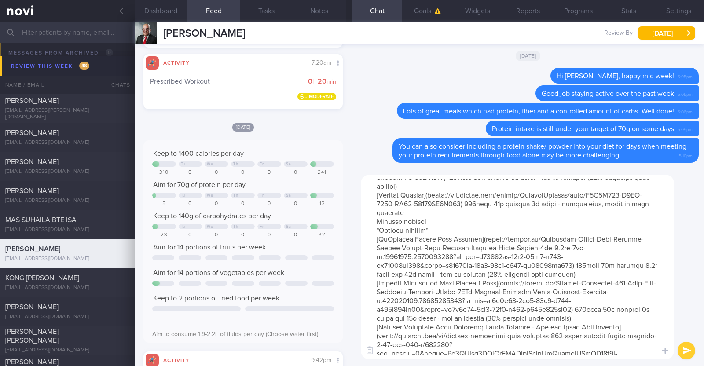
scroll to position [165, 0]
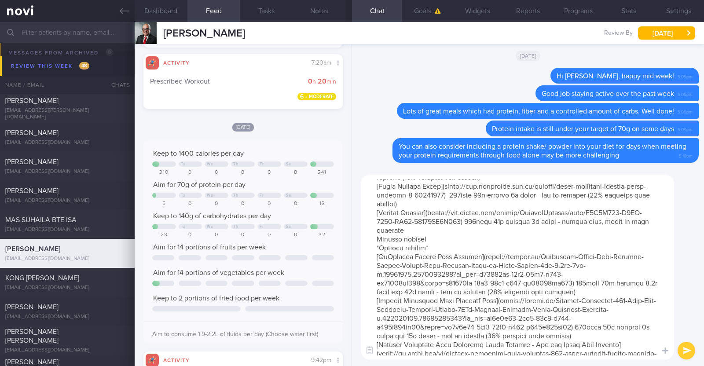
drag, startPoint x: 435, startPoint y: 255, endPoint x: 363, endPoint y: 255, distance: 71.7
click at [363, 255] on textarea at bounding box center [517, 267] width 313 height 185
type textarea "Here are some good options to consider: *Liquid shakes* [Ensure max protein](ht…"
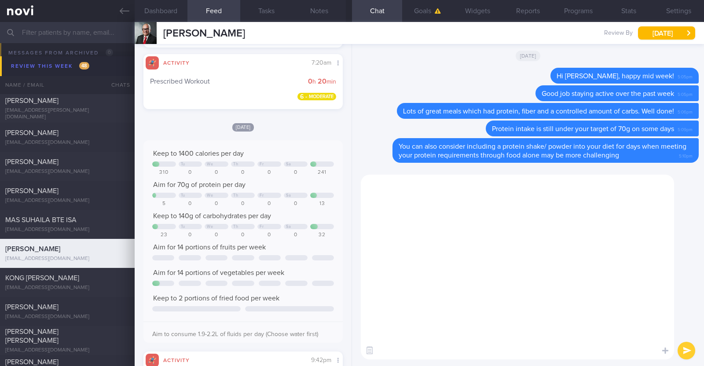
scroll to position [0, 0]
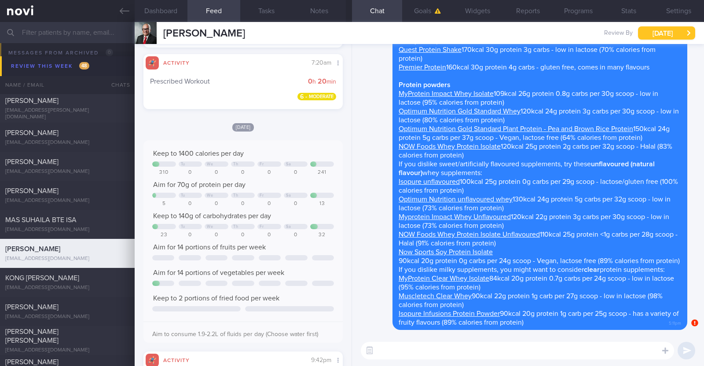
click at [681, 31] on button "Thu, 2 Oct" at bounding box center [666, 32] width 57 height 13
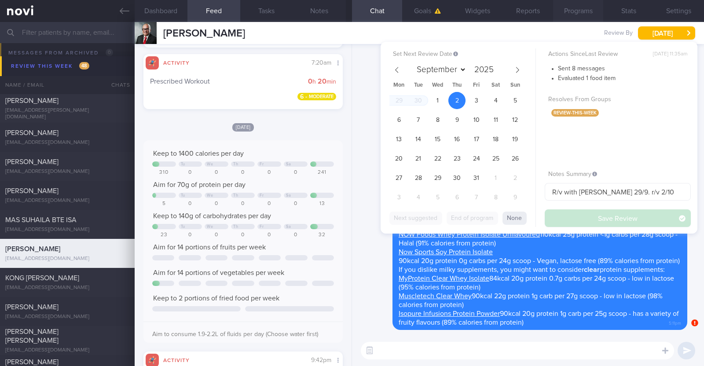
click at [569, 8] on button "Programs" at bounding box center [578, 11] width 50 height 22
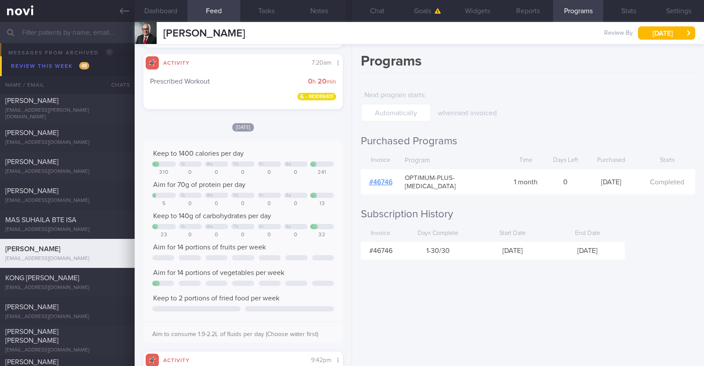
click at [376, 179] on link "# 46746" at bounding box center [380, 182] width 23 height 7
drag, startPoint x: 252, startPoint y: 29, endPoint x: 138, endPoint y: 34, distance: 114.0
click at [138, 34] on div "Guru Vishwanath Guru Vishwanath thisistheguru@gmail.com Review By Thu, 2 Oct Se…" at bounding box center [419, 33] width 569 height 22
copy div "[PERSON_NAME]"
click at [316, 10] on button "Notes" at bounding box center [319, 11] width 53 height 22
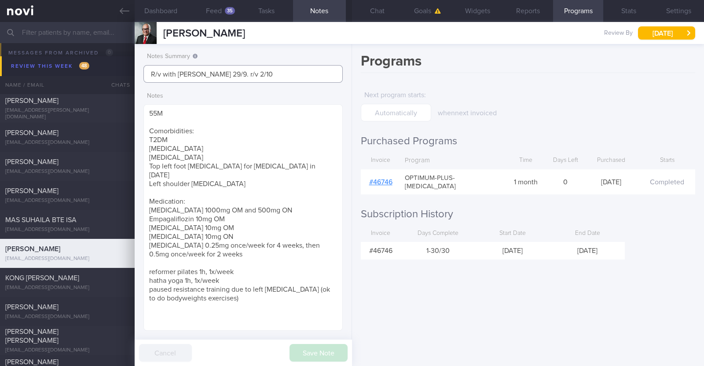
click at [211, 71] on input "R/v with Dr Todd 29/9. r/v 2/10" at bounding box center [242, 74] width 199 height 18
drag, startPoint x: 264, startPoint y: 73, endPoint x: 218, endPoint y: 72, distance: 46.2
click at [218, 72] on input "R/v with Dr Todd 13/9. r/v 2/10" at bounding box center [242, 74] width 199 height 18
click at [267, 77] on input "R/v with Dr Todd 13/9. r/v 2/10" at bounding box center [242, 74] width 199 height 18
type input "R/v with Dr Todd 13/9. r/v"
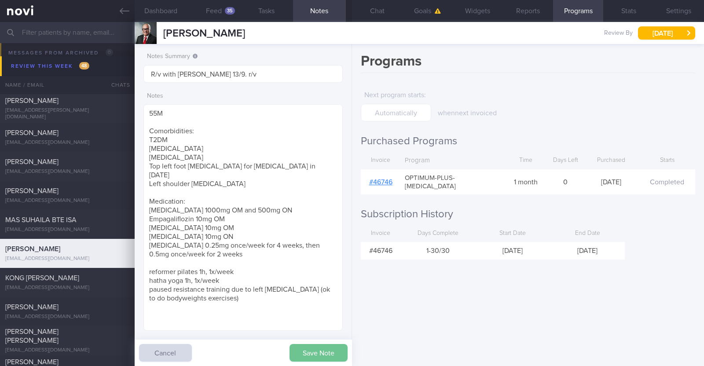
click at [311, 353] on button "Save Note" at bounding box center [319, 353] width 58 height 18
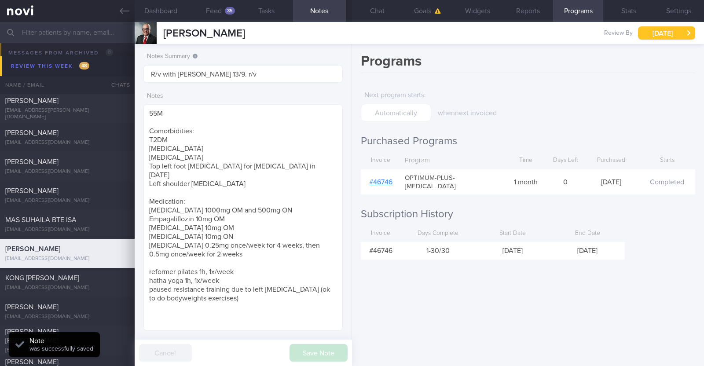
click at [673, 29] on button "Thu, 2 Oct" at bounding box center [666, 32] width 57 height 13
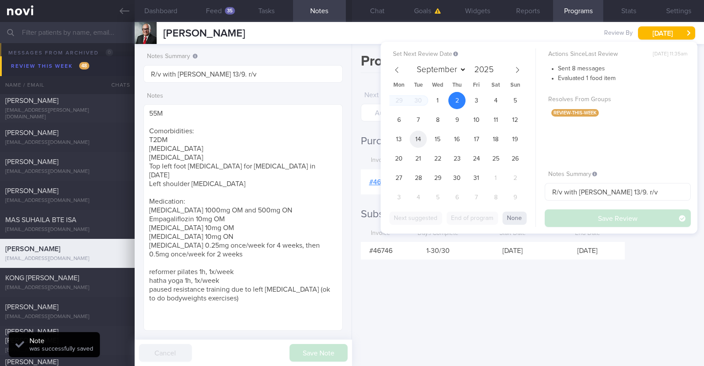
click at [415, 137] on span "14" at bounding box center [418, 139] width 17 height 17
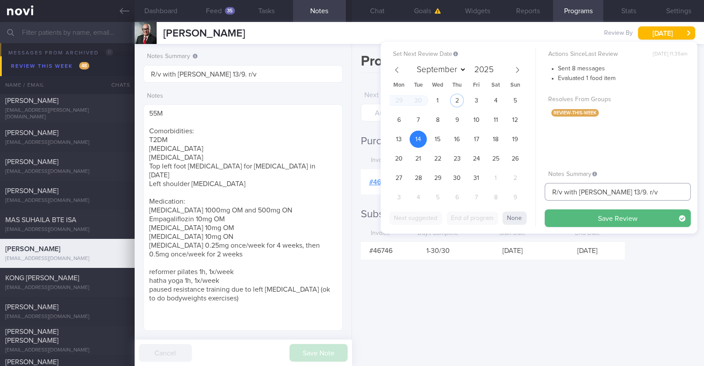
click at [610, 191] on input "R/v with Dr Todd 13/9. r/v" at bounding box center [618, 192] width 146 height 18
type input "R/v with [PERSON_NAME] 14/9. r/v"
click at [598, 216] on button "Save Review" at bounding box center [618, 218] width 146 height 18
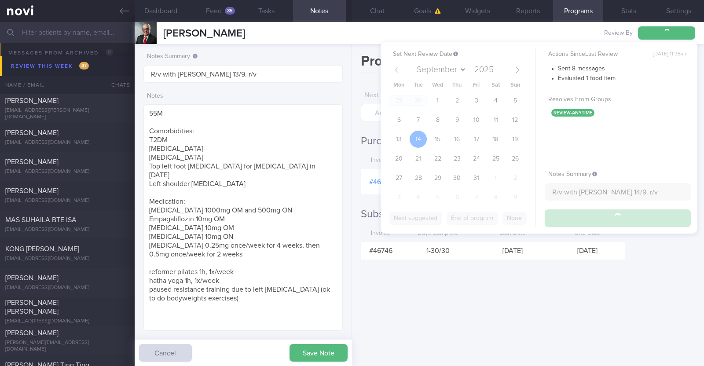
type input "R/v with [PERSON_NAME] 14/9. r/v"
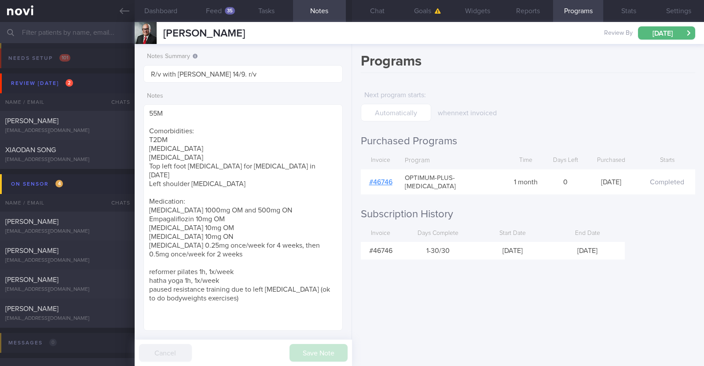
select select "9"
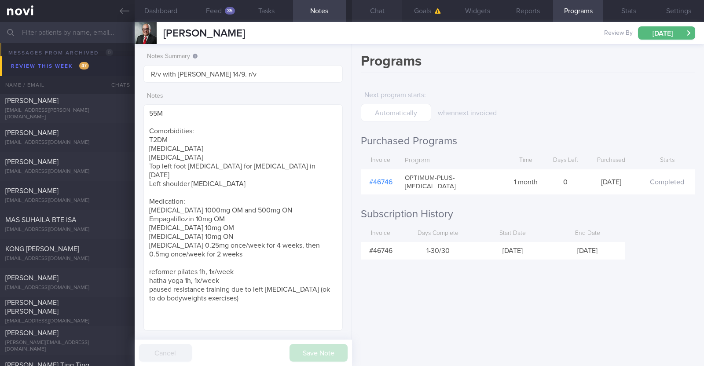
click at [370, 7] on button "Chat" at bounding box center [377, 11] width 50 height 22
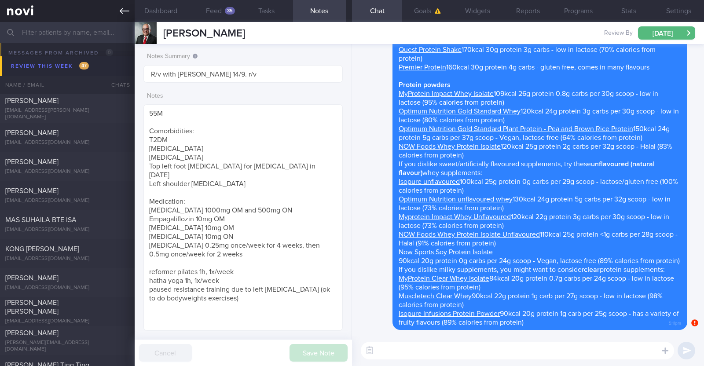
click at [122, 11] on icon at bounding box center [125, 11] width 10 height 10
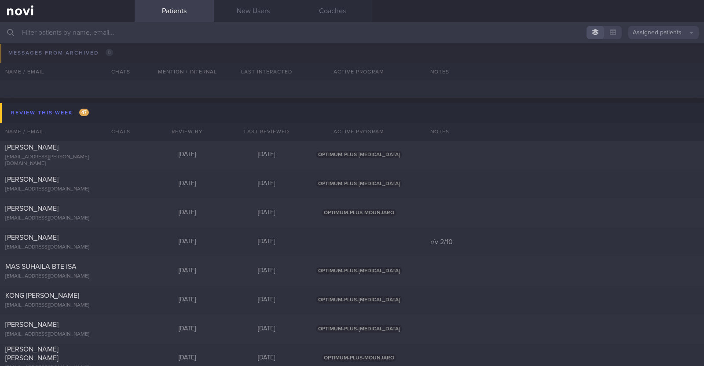
scroll to position [345, 0]
